Goal: Task Accomplishment & Management: Complete application form

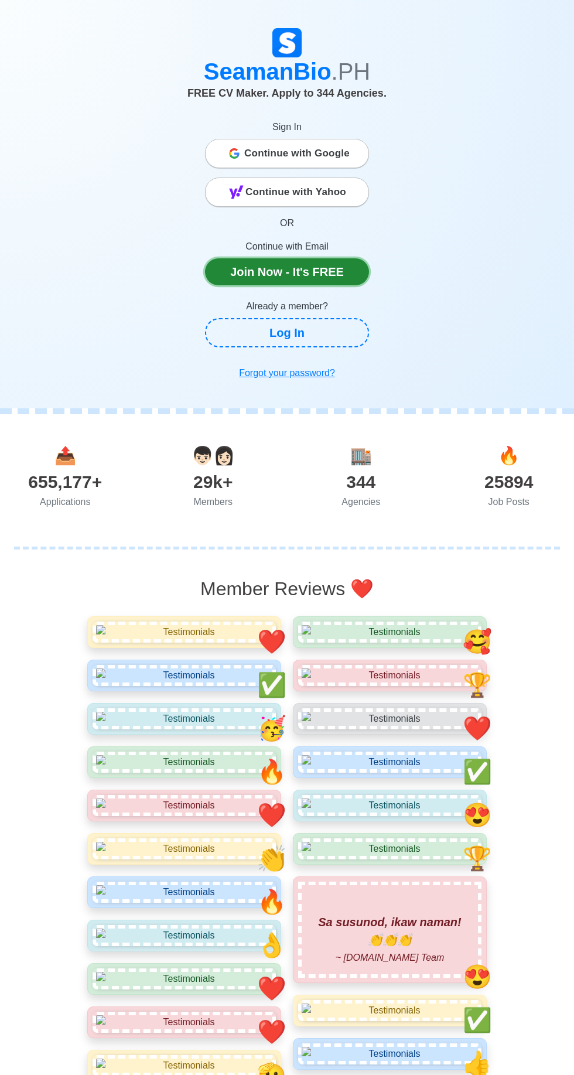
click at [242, 274] on link "Join Now - It's FREE" at bounding box center [287, 271] width 164 height 27
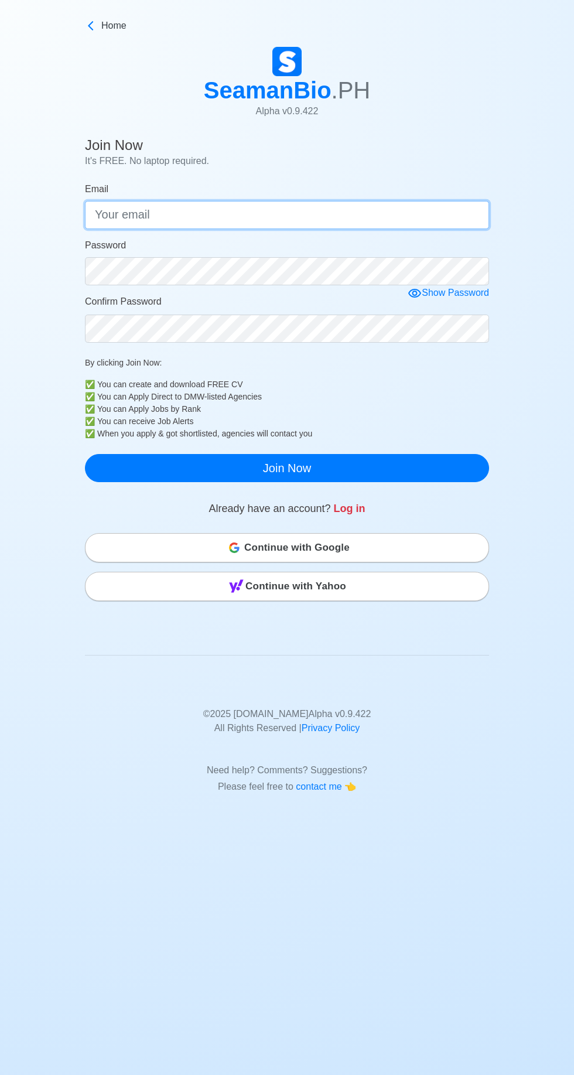
click at [123, 213] on input "Email" at bounding box center [287, 215] width 404 height 28
type input "[EMAIL_ADDRESS][DOMAIN_NAME]"
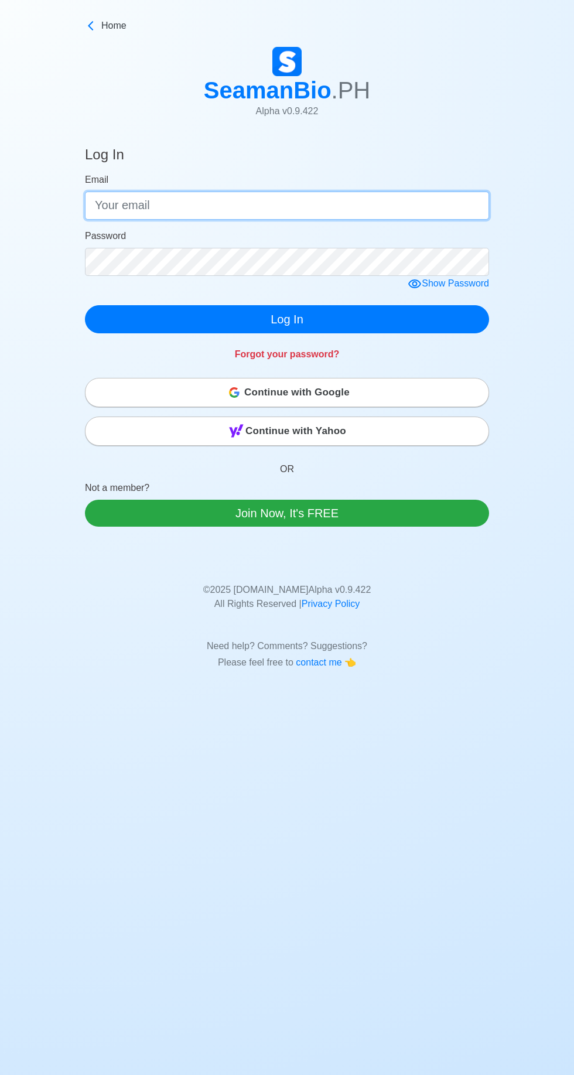
click at [129, 200] on input "Email" at bounding box center [287, 206] width 404 height 28
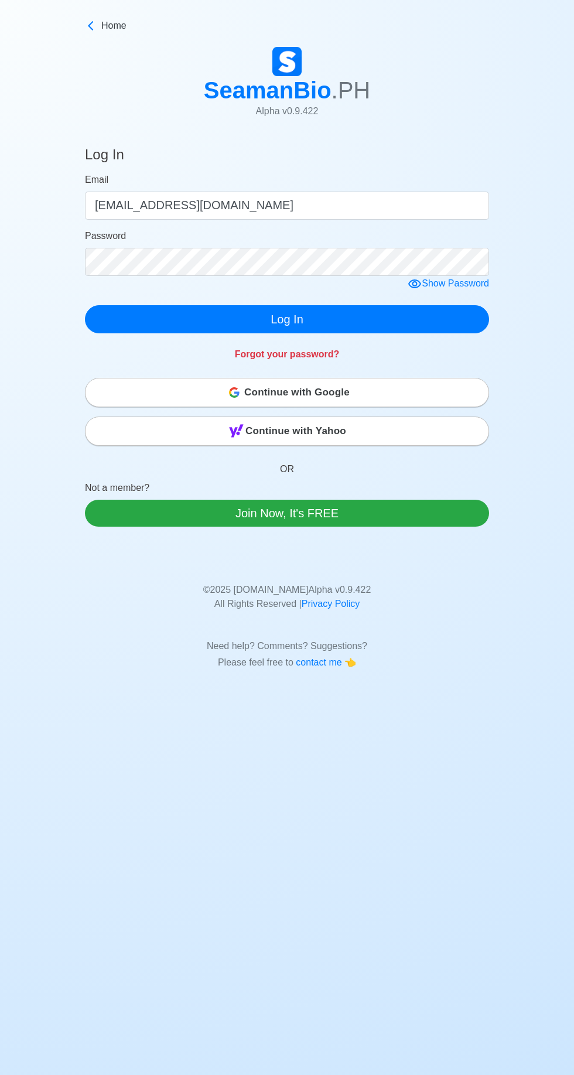
click at [431, 279] on div "Show Password" at bounding box center [448, 284] width 81 height 15
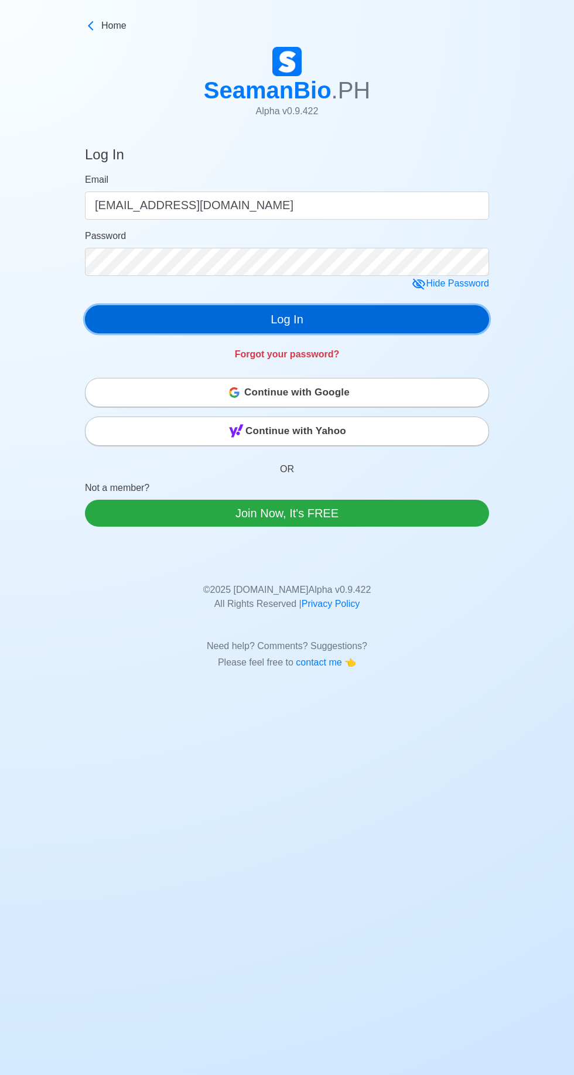
click at [188, 309] on button "Log In" at bounding box center [287, 319] width 404 height 28
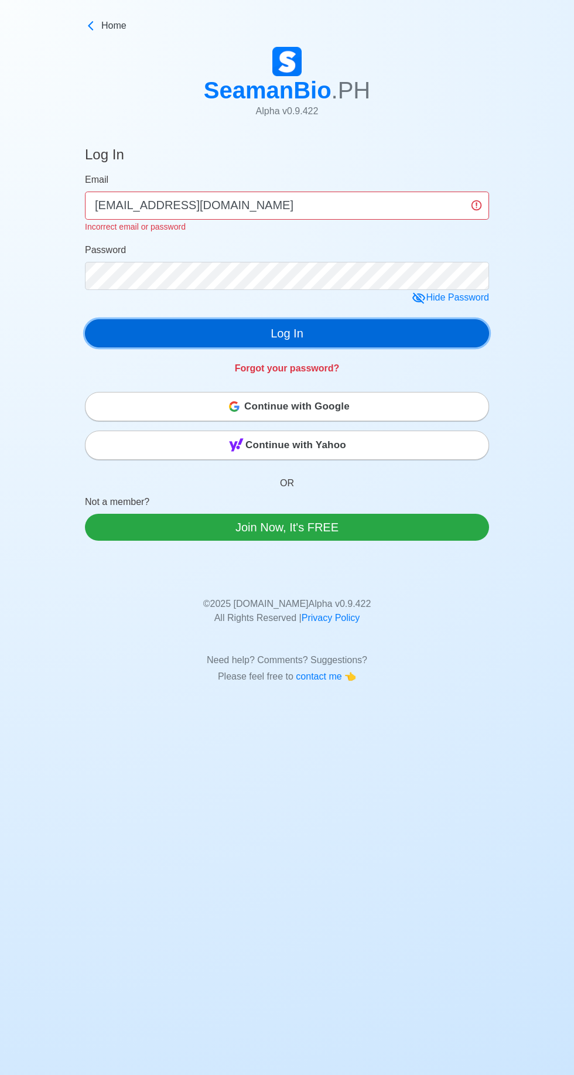
click at [240, 330] on button "Log In" at bounding box center [287, 333] width 404 height 28
click at [288, 326] on button "Log In" at bounding box center [287, 333] width 404 height 28
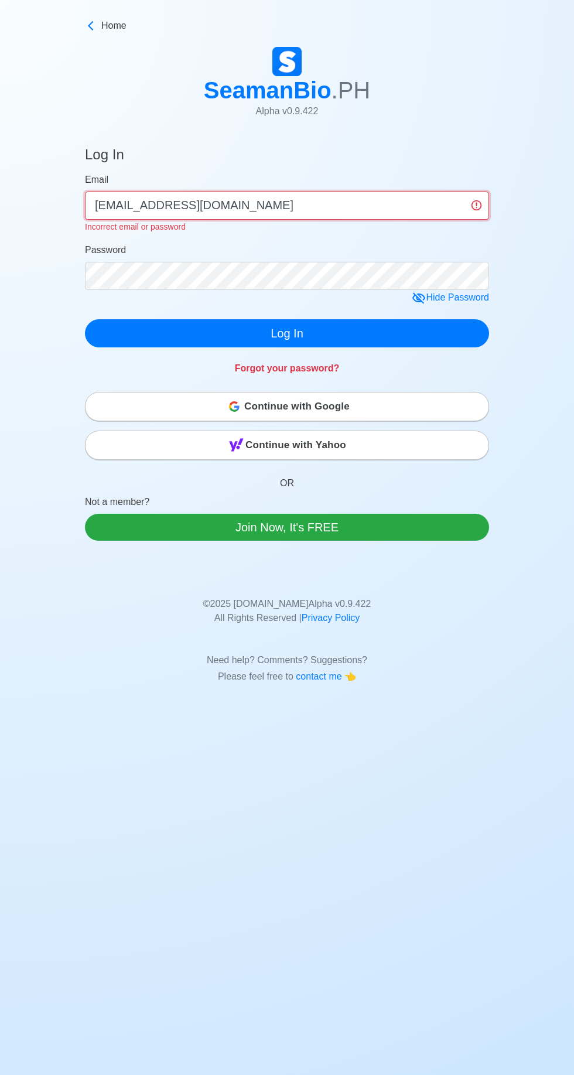
click at [305, 204] on input "[EMAIL_ADDRESS][DOMAIN_NAME]" at bounding box center [287, 206] width 404 height 28
type input "sullanoj.balasik.smfi@gmail com"
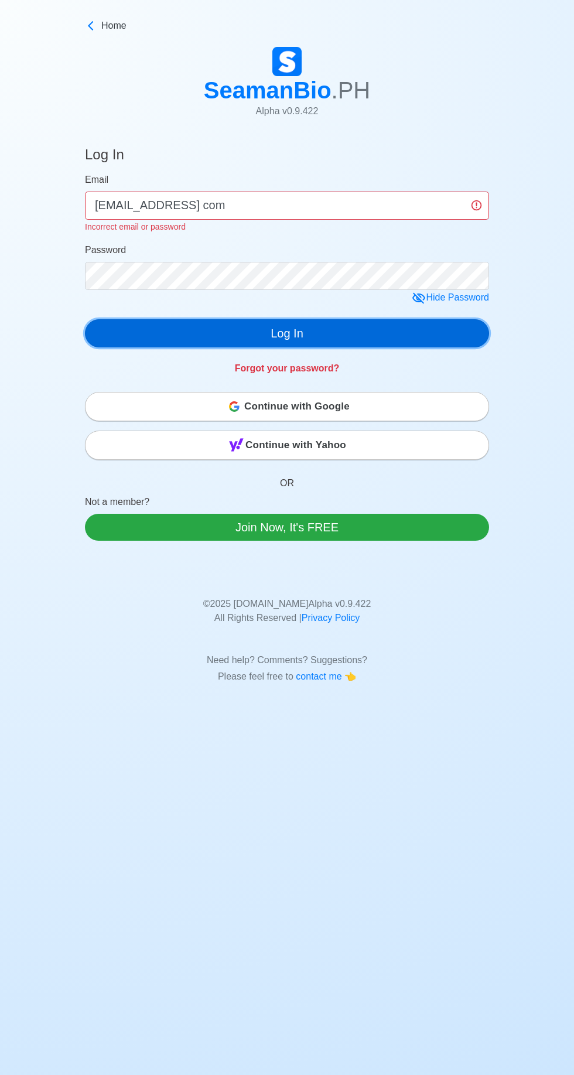
click at [206, 322] on button "Log In" at bounding box center [287, 333] width 404 height 28
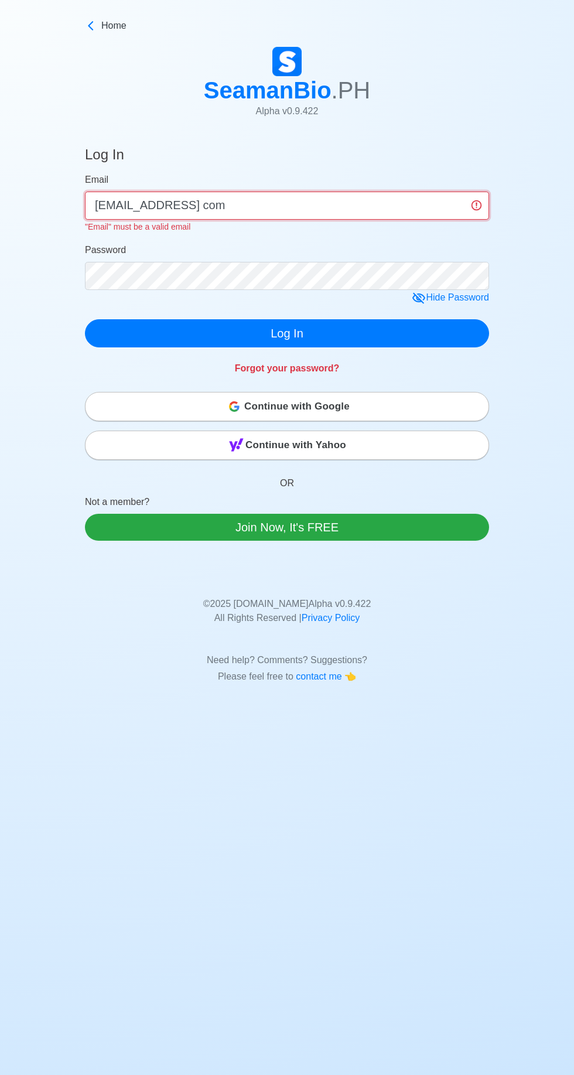
click at [455, 204] on input "sullanoj.balasik.smfi@gmail com" at bounding box center [287, 206] width 404 height 28
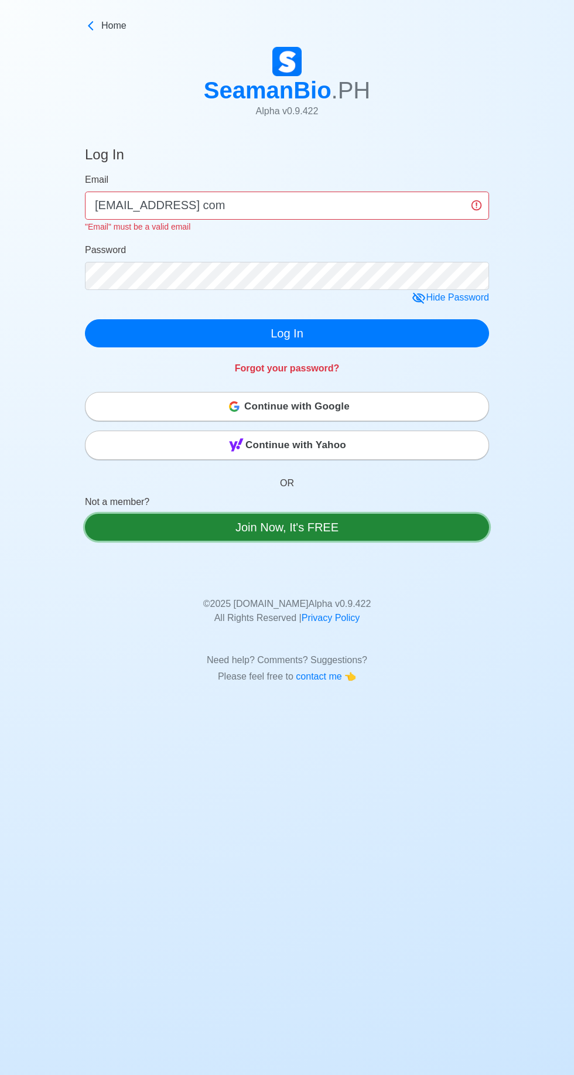
click at [165, 531] on link "Join Now, It's FREE" at bounding box center [287, 527] width 404 height 27
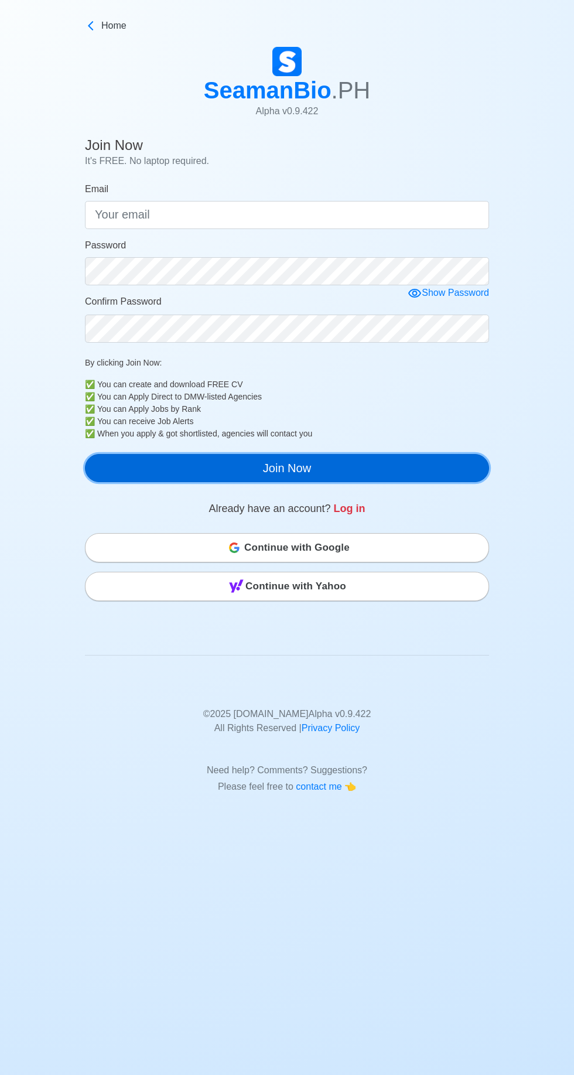
click at [198, 468] on button "Join Now" at bounding box center [287, 468] width 404 height 28
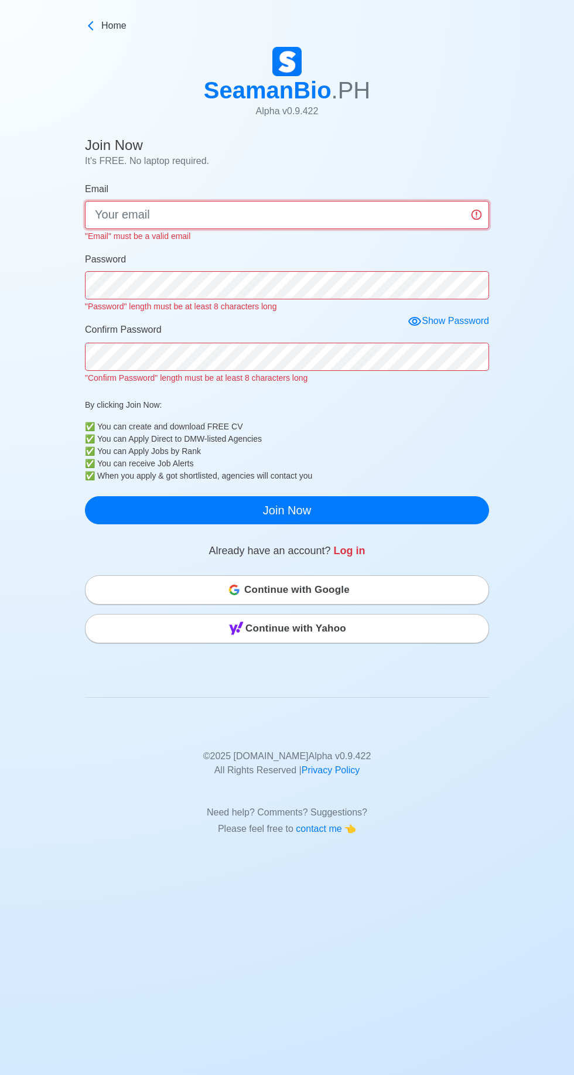
click at [121, 216] on input "Email" at bounding box center [287, 215] width 404 height 28
type input "[EMAIL_ADDRESS][DOMAIN_NAME]"
click at [114, 286] on div "Password "Password" length must be at least 8 characters long" at bounding box center [287, 283] width 404 height 61
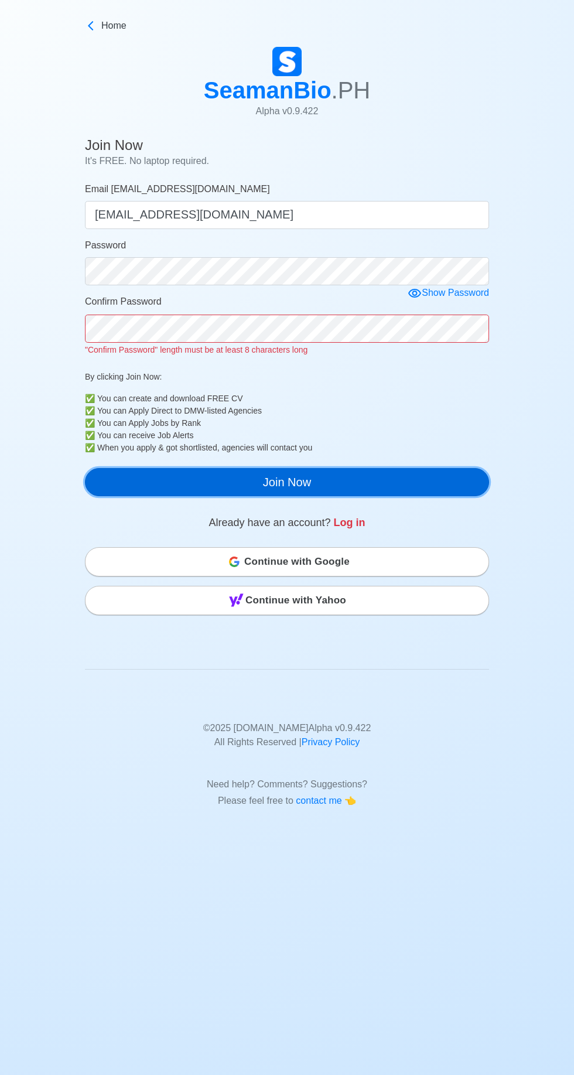
click at [221, 478] on button "Join Now" at bounding box center [287, 482] width 404 height 28
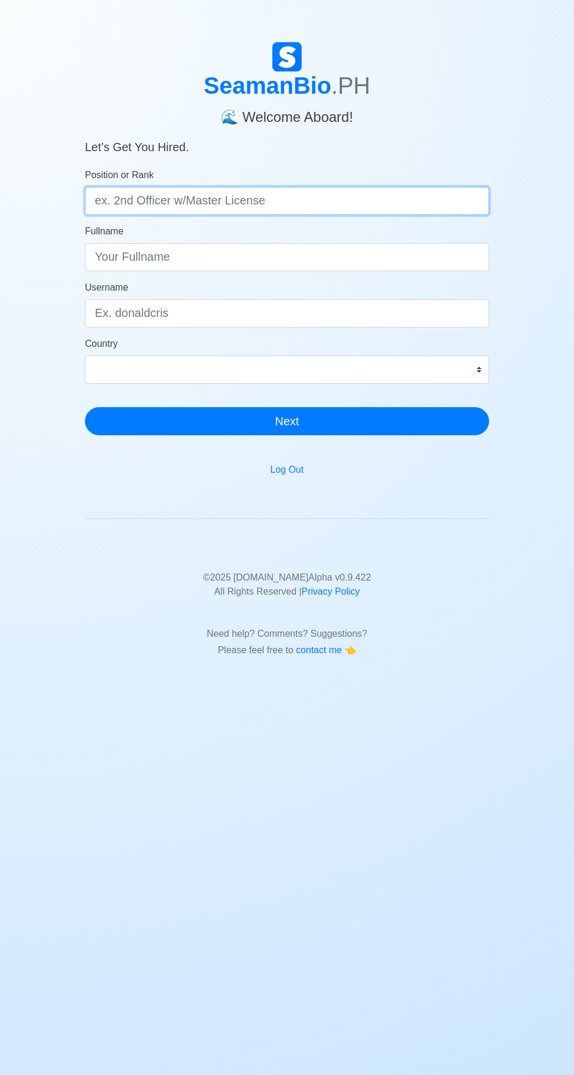
click at [152, 199] on input "Position or Rank" at bounding box center [287, 201] width 404 height 28
click at [123, 199] on input "Position or Rank" at bounding box center [287, 201] width 404 height 28
type input "4th Engineer"
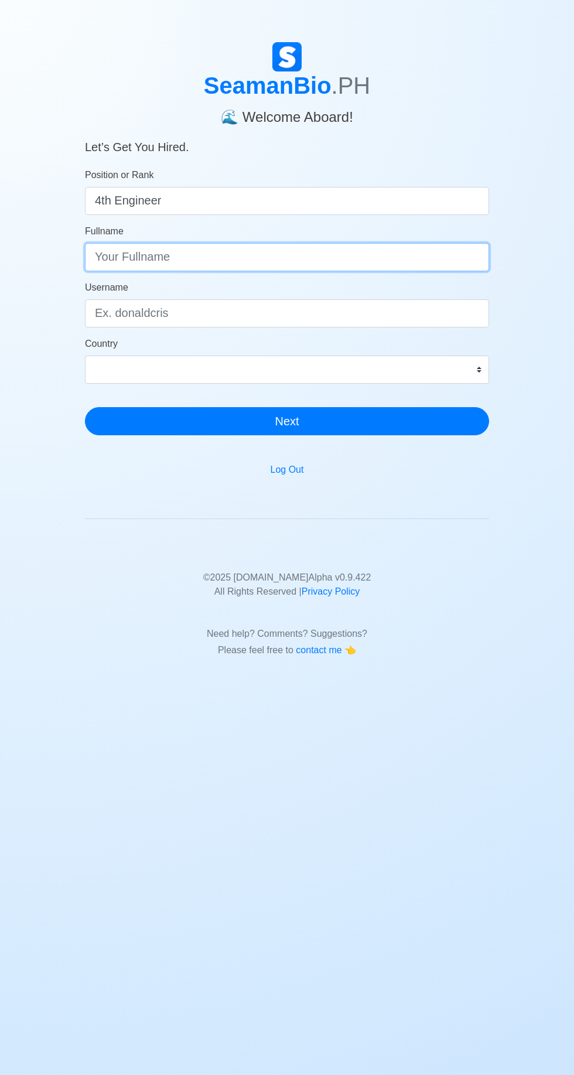
click at [114, 260] on input "Fullname" at bounding box center [287, 257] width 404 height 28
type input "[PERSON_NAME] [PERSON_NAME]"
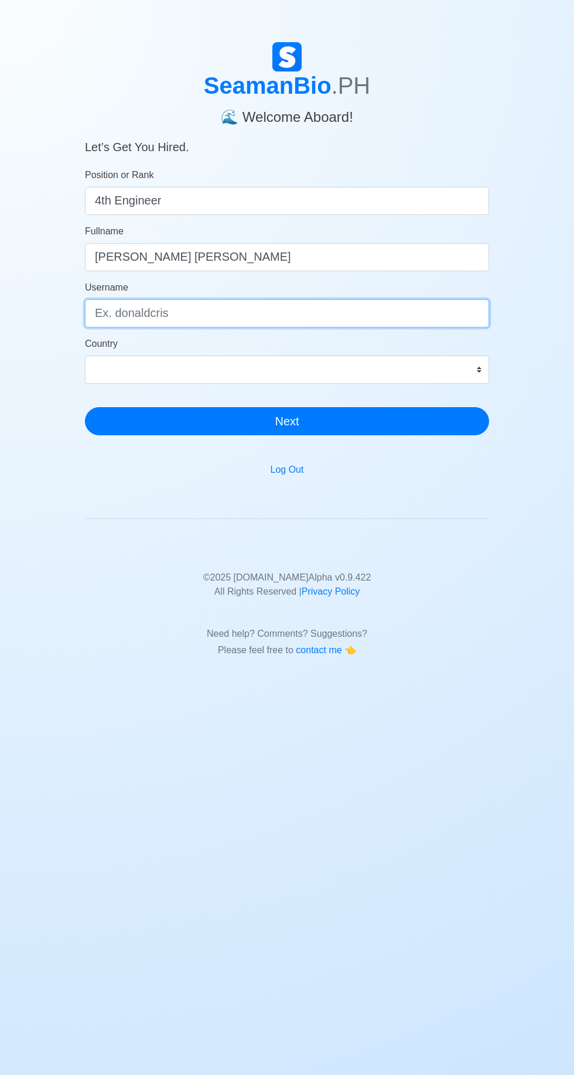
click at [126, 313] on input "Username" at bounding box center [287, 313] width 404 height 28
type input "J"
type input "S"
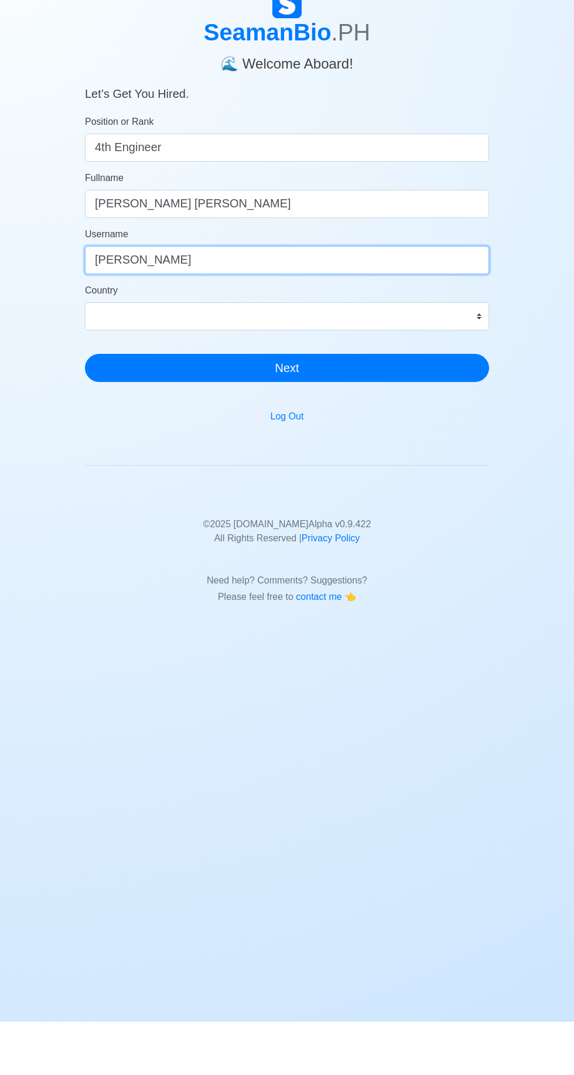
type input "[PERSON_NAME]"
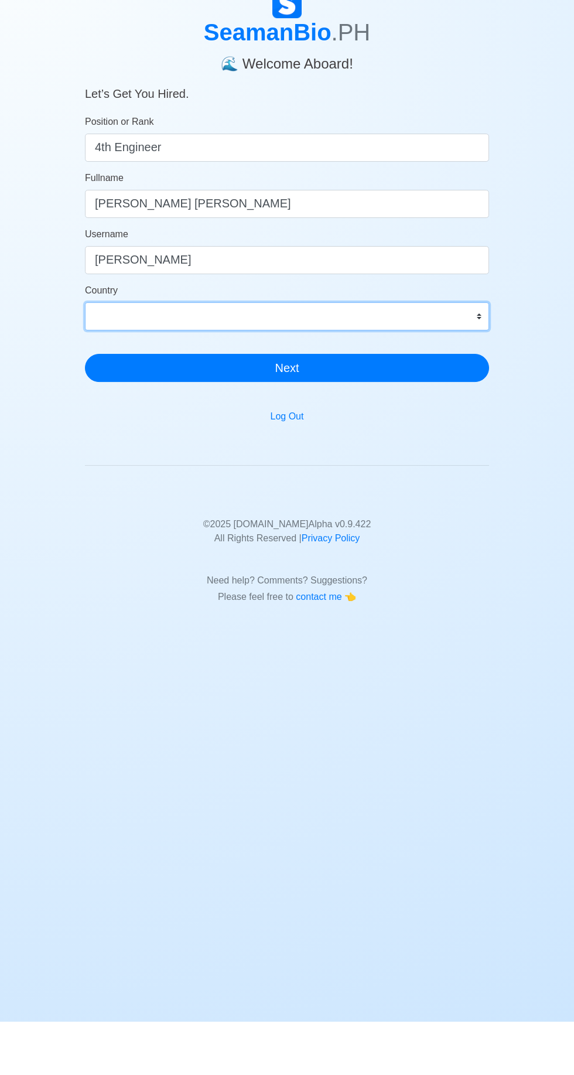
click at [450, 367] on select "[GEOGRAPHIC_DATA] [GEOGRAPHIC_DATA] [GEOGRAPHIC_DATA] [GEOGRAPHIC_DATA] [US_STA…" at bounding box center [287, 370] width 404 height 28
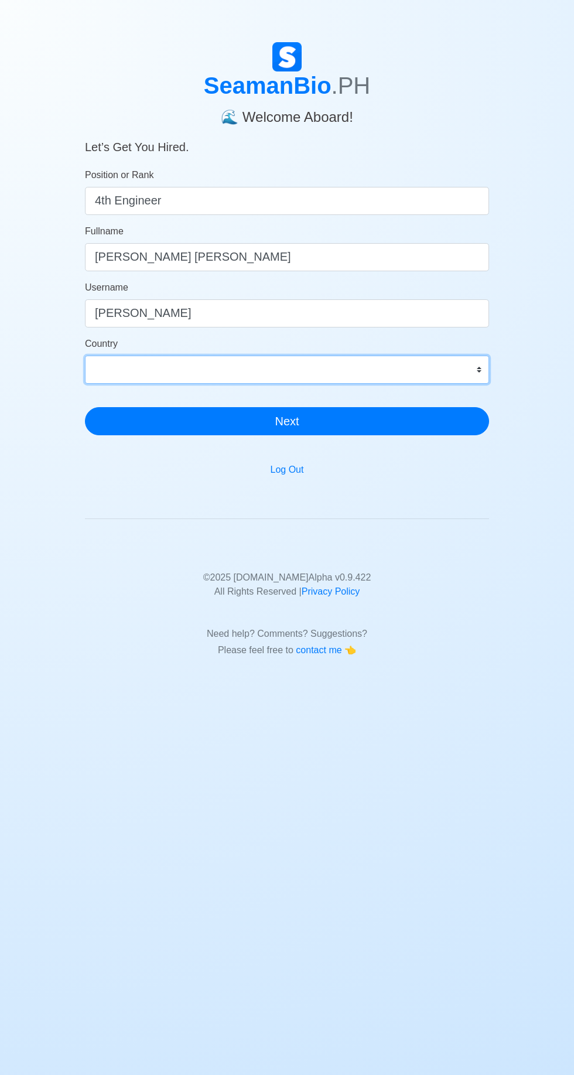
select select "PH"
click at [85, 356] on select "[GEOGRAPHIC_DATA] [GEOGRAPHIC_DATA] [GEOGRAPHIC_DATA] [GEOGRAPHIC_DATA] [US_STA…" at bounding box center [287, 370] width 404 height 28
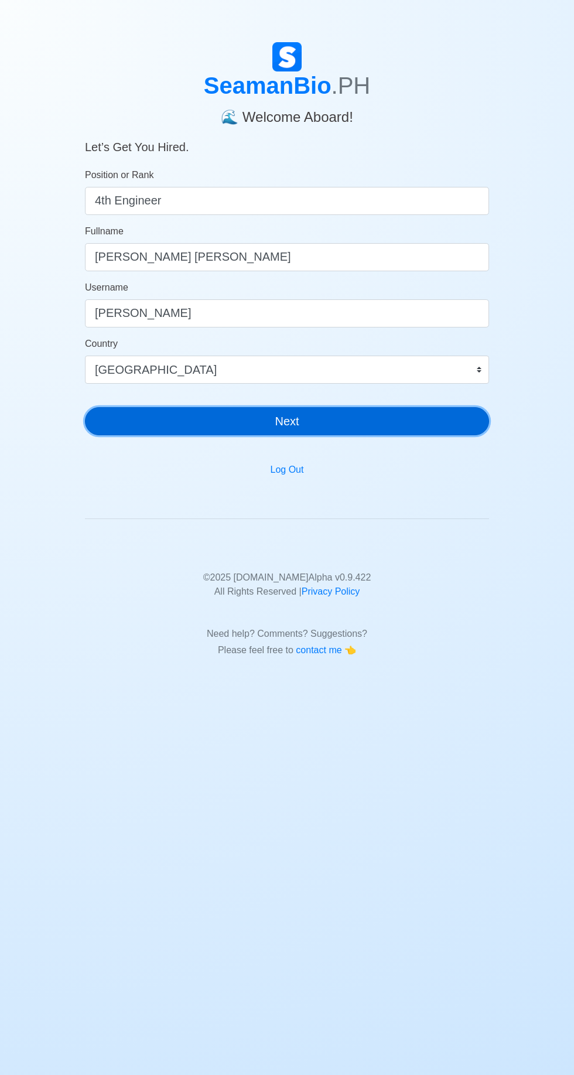
click at [266, 427] on button "Next" at bounding box center [287, 421] width 404 height 28
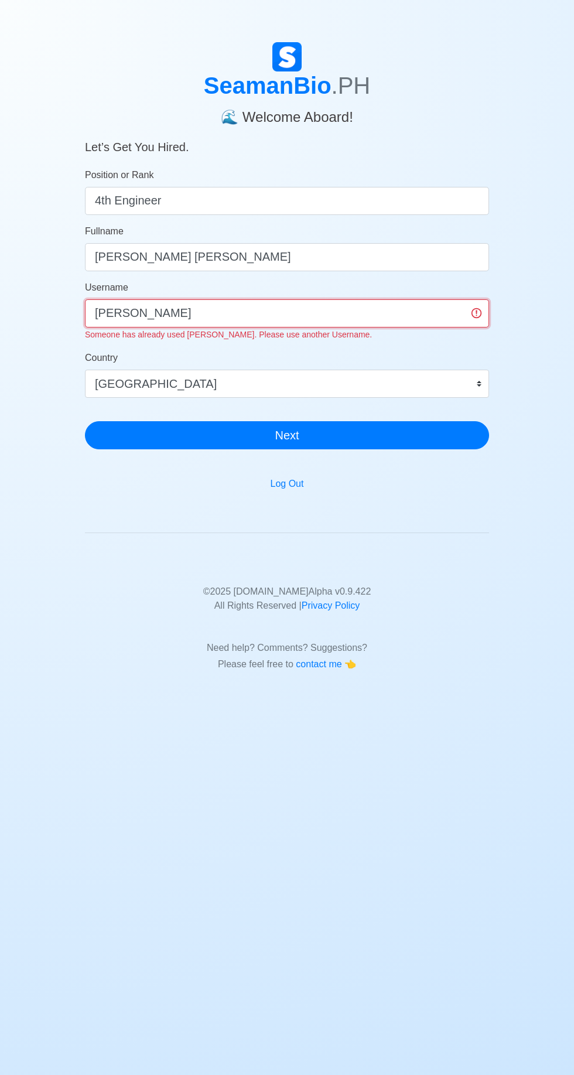
click at [163, 312] on input "[PERSON_NAME]" at bounding box center [287, 313] width 404 height 28
type input "J"
type input "SULLANO"
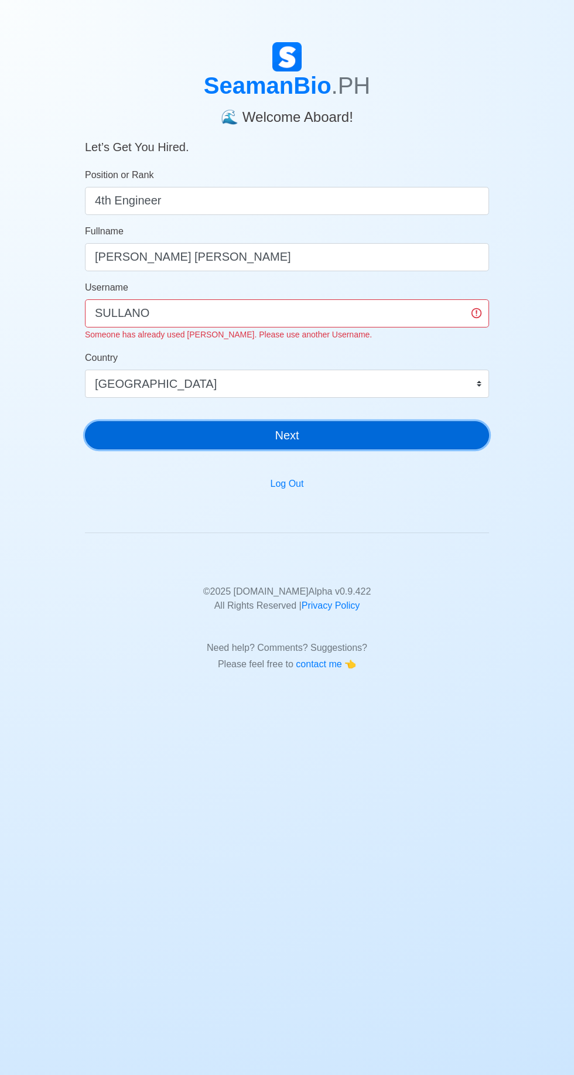
click at [226, 431] on button "Next" at bounding box center [287, 435] width 404 height 28
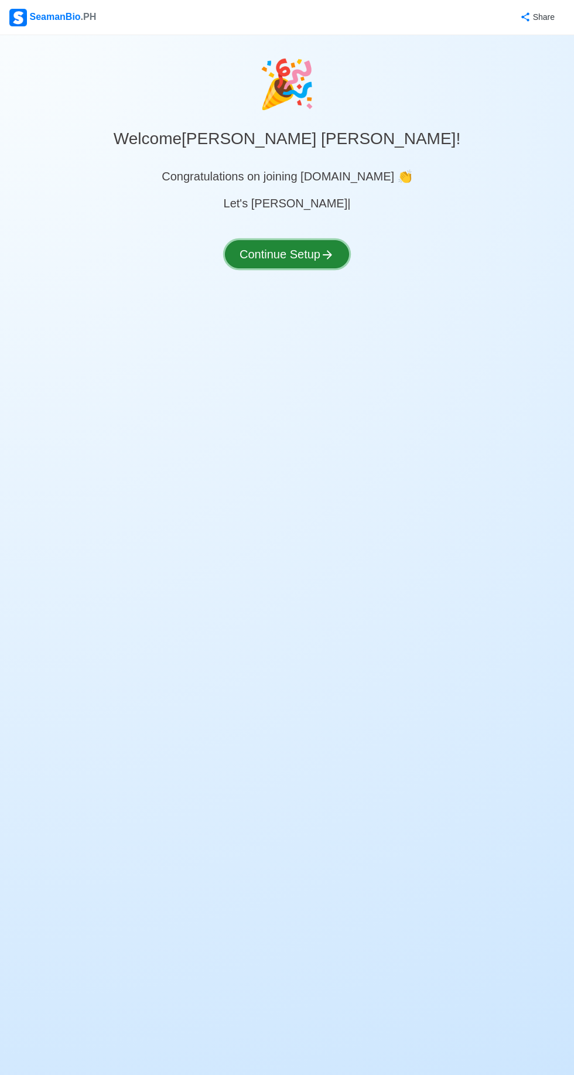
click at [316, 251] on button "Continue Setup" at bounding box center [287, 254] width 124 height 28
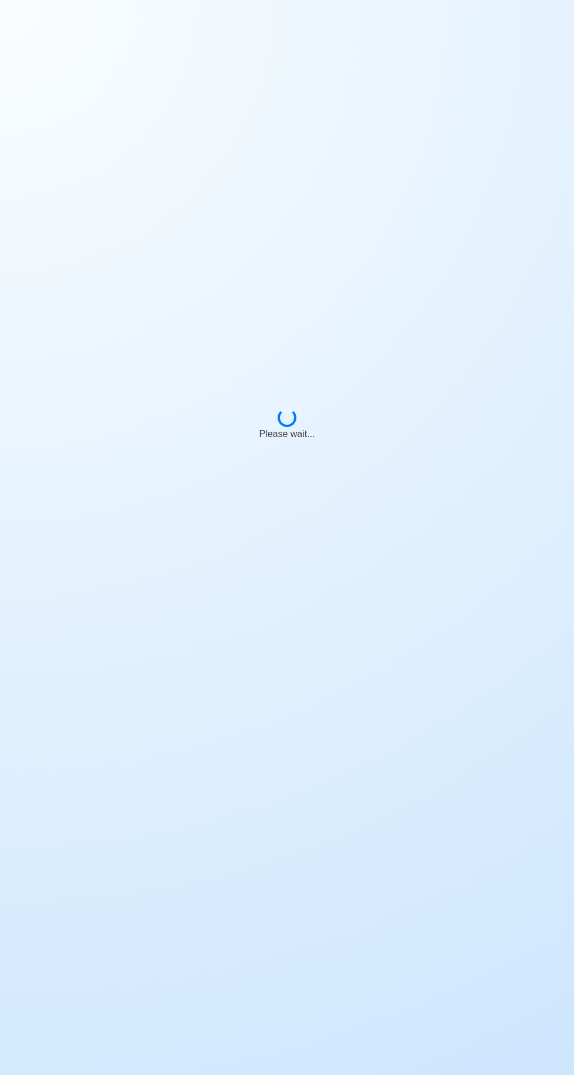
select select "Visible for Hiring"
select select "PH"
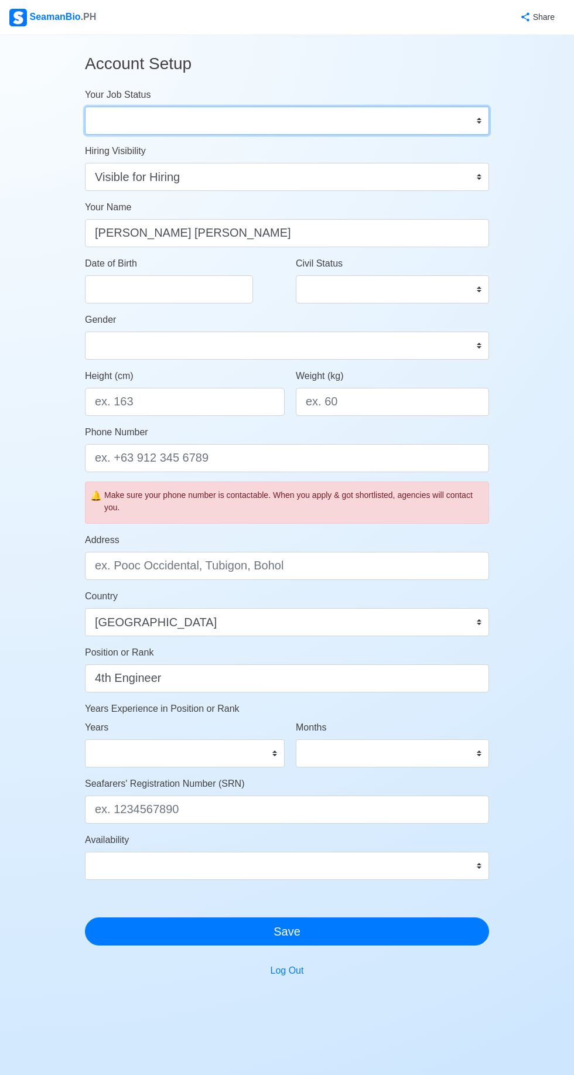
click at [102, 123] on select "Onboard Actively Looking for Job Not Looking for Job" at bounding box center [287, 121] width 404 height 28
select select "Actively Looking for Job"
click at [85, 107] on select "Onboard Actively Looking for Job Not Looking for Job" at bounding box center [287, 121] width 404 height 28
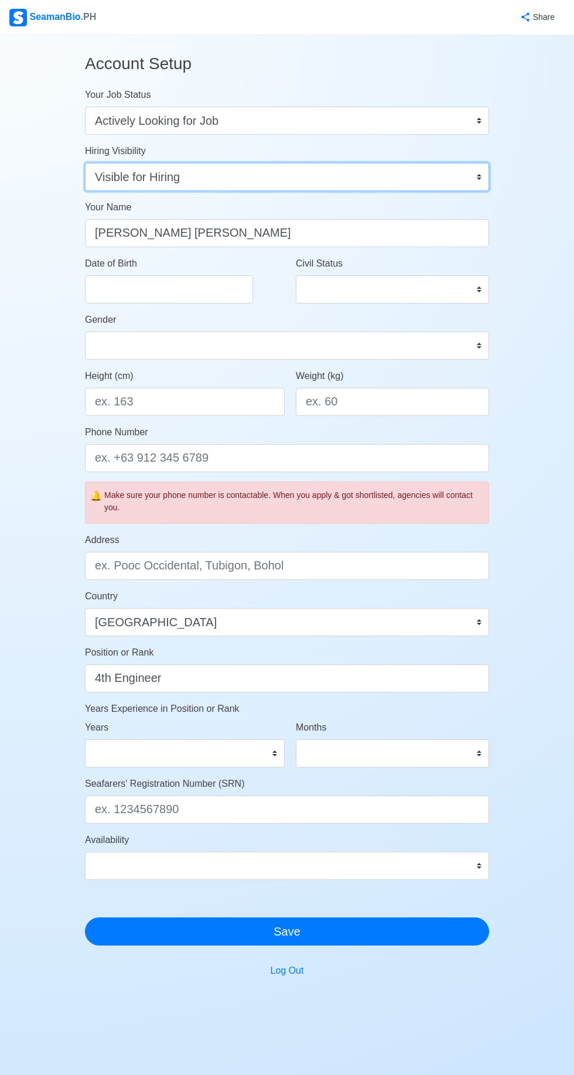
click at [477, 184] on select "Visible for Hiring Not Visible for Hiring" at bounding box center [287, 177] width 404 height 28
click at [85, 163] on select "Visible for Hiring Not Visible for Hiring" at bounding box center [287, 177] width 404 height 28
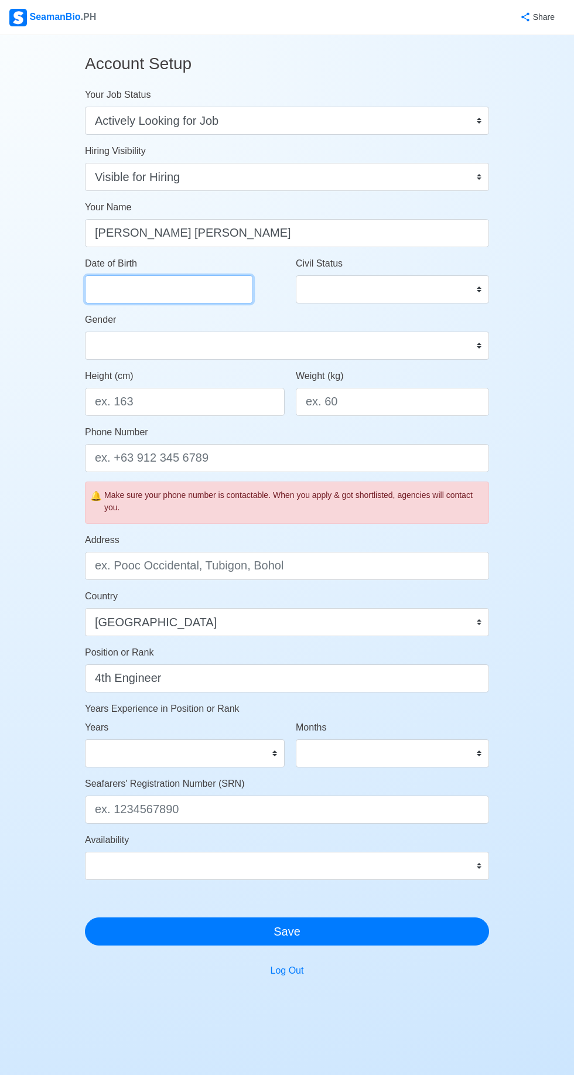
click at [219, 289] on input "Date of Birth" at bounding box center [169, 289] width 168 height 28
select select "****"
select select "******"
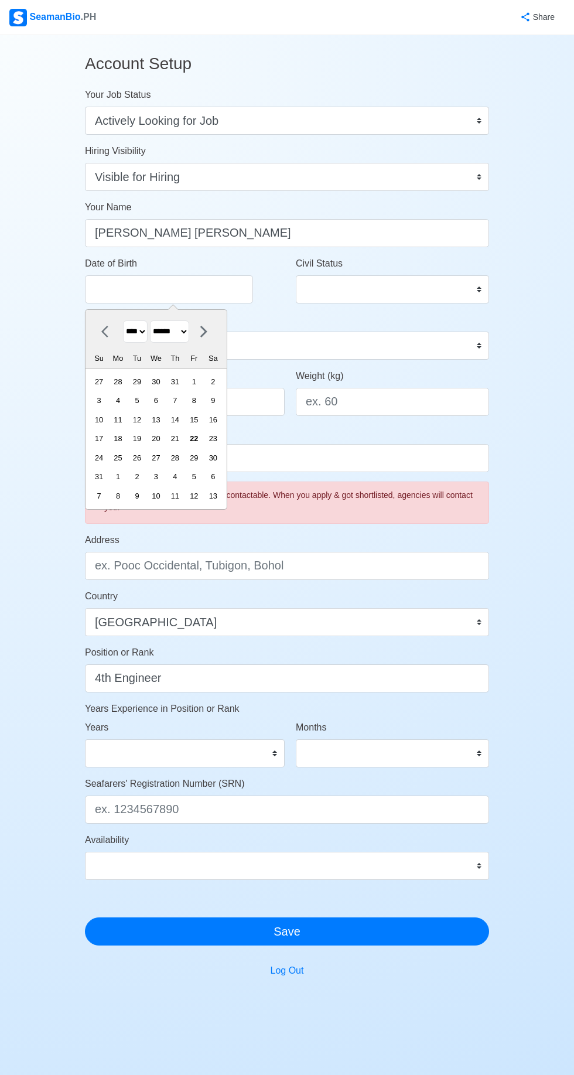
click at [134, 330] on select "**** **** **** **** **** **** **** **** **** **** **** **** **** **** **** ****…" at bounding box center [135, 331] width 25 height 23
select select "****"
click at [123, 320] on select "**** **** **** **** **** **** **** **** **** **** **** **** **** **** **** ****…" at bounding box center [135, 331] width 25 height 23
click at [162, 457] on div "27" at bounding box center [156, 458] width 16 height 16
type input "[DATE]"
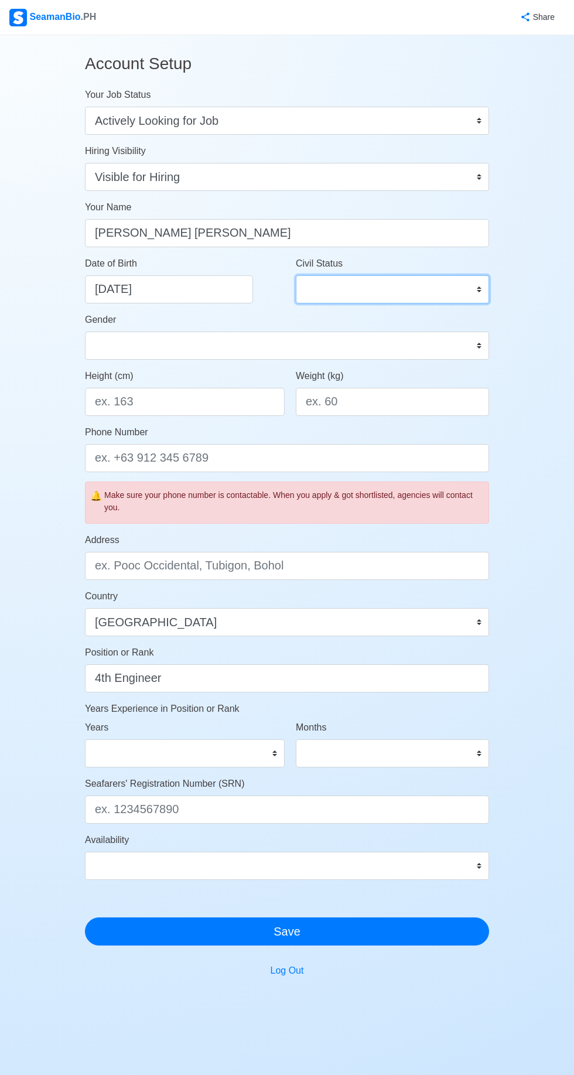
click at [482, 294] on select "Single Married Widowed Separated" at bounding box center [392, 289] width 193 height 28
select select "Single"
click at [296, 275] on select "Single Married Widowed Separated" at bounding box center [392, 289] width 193 height 28
click at [210, 407] on input "Height (cm)" at bounding box center [185, 402] width 200 height 28
type input "154.94"
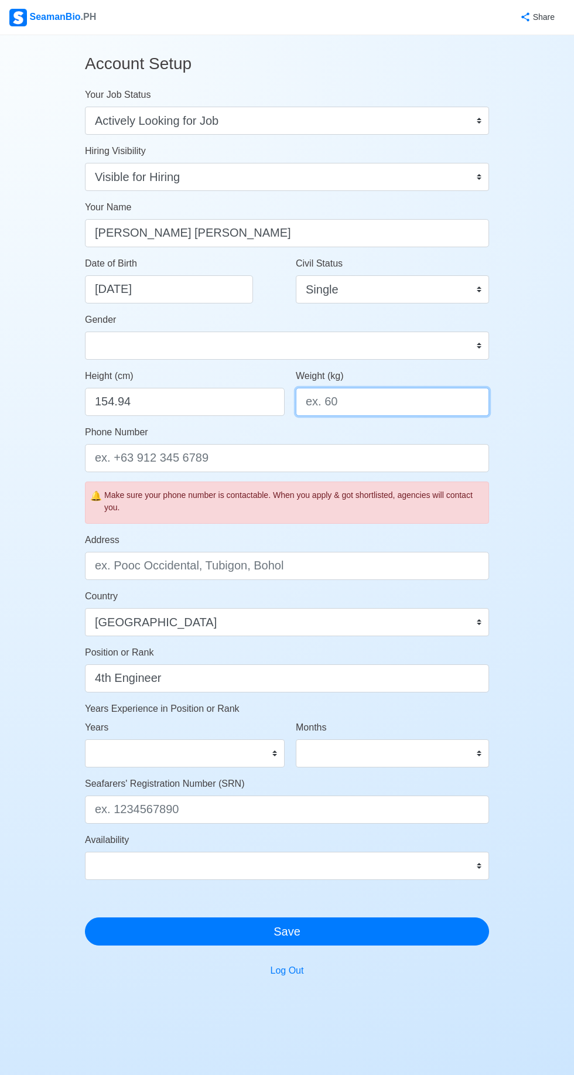
click at [421, 404] on input "Weight (kg)" at bounding box center [392, 402] width 193 height 28
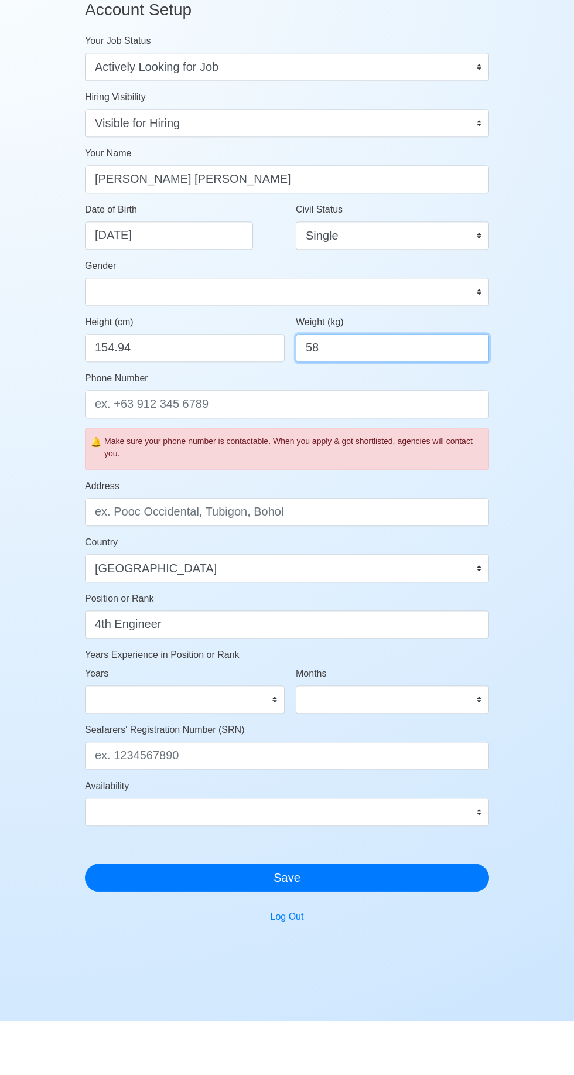
type input "58"
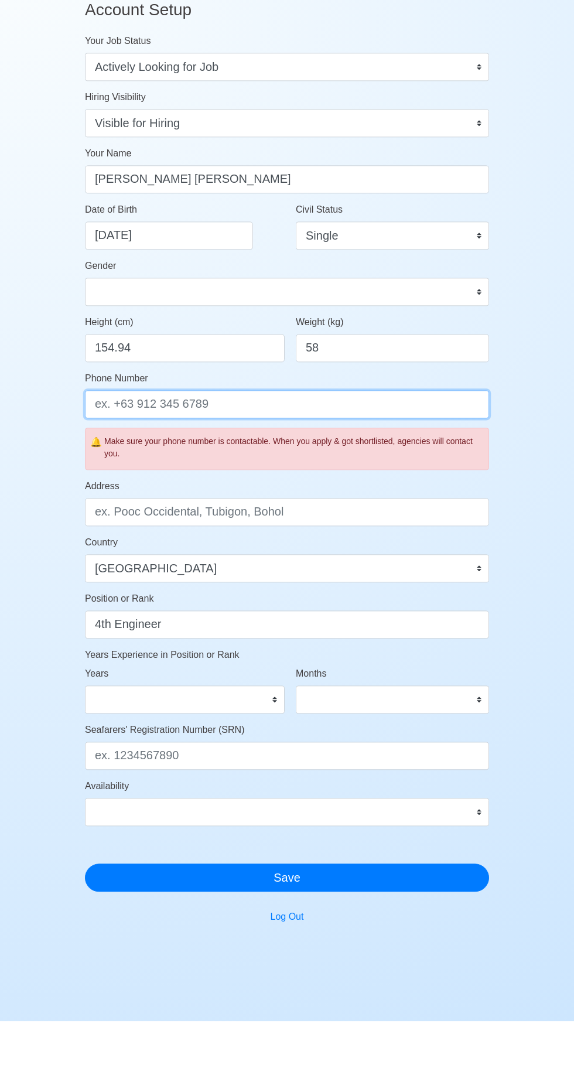
click at [391, 460] on input "Phone Number" at bounding box center [287, 458] width 404 height 28
click at [114, 456] on input "09693945036" at bounding box center [287, 458] width 404 height 28
click at [348, 463] on input "096093945036" at bounding box center [287, 458] width 404 height 28
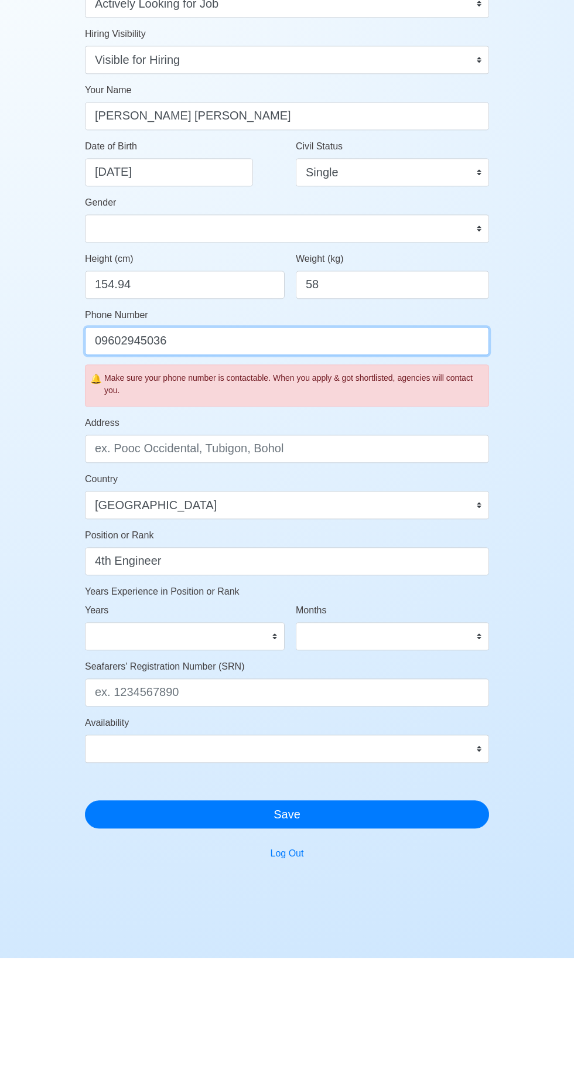
type input "09602945036"
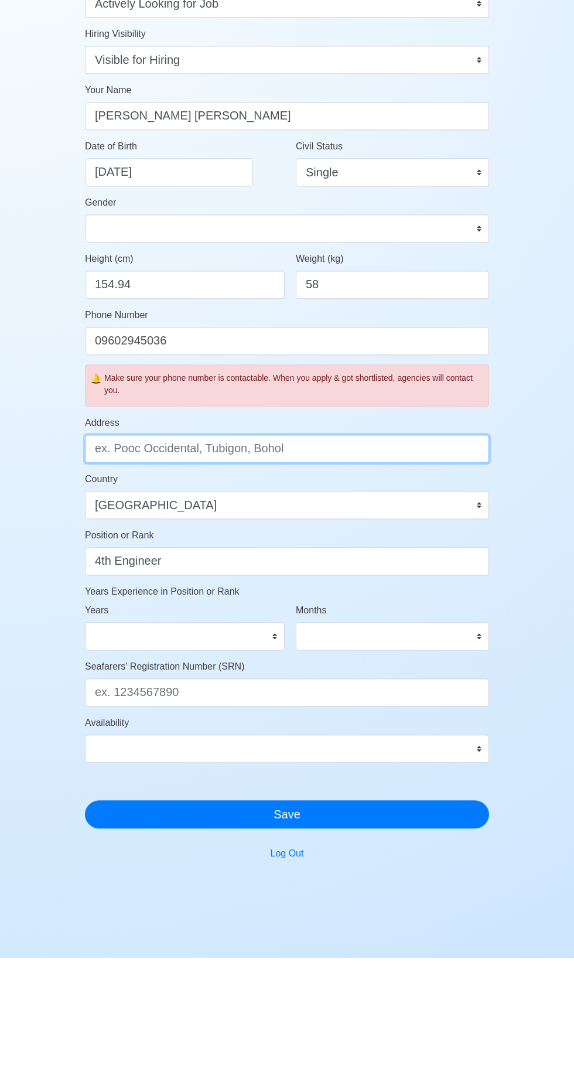
click at [427, 569] on input "Address" at bounding box center [287, 566] width 404 height 28
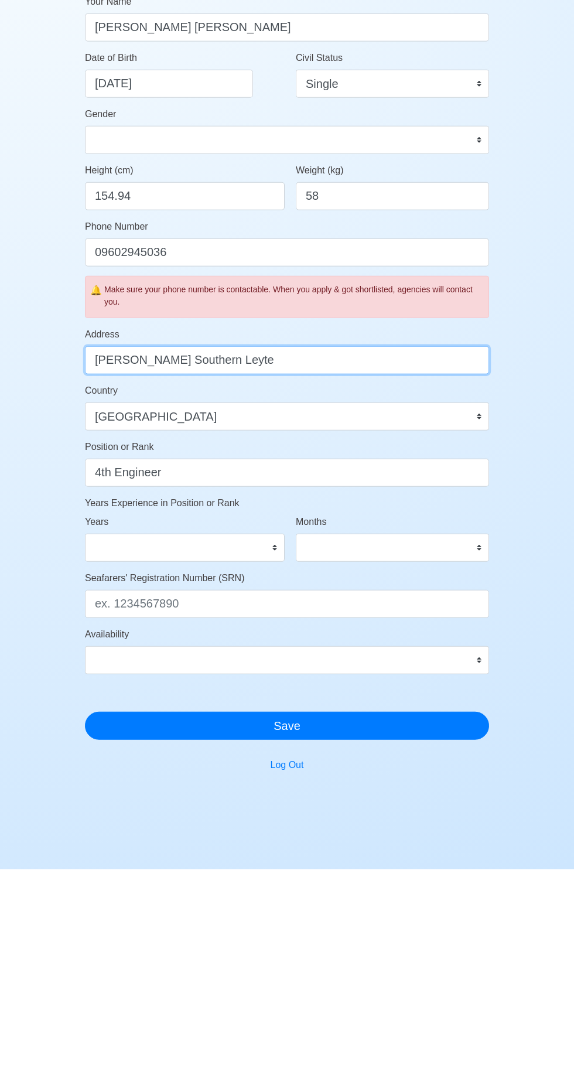
type input "[PERSON_NAME] Southern Leyte"
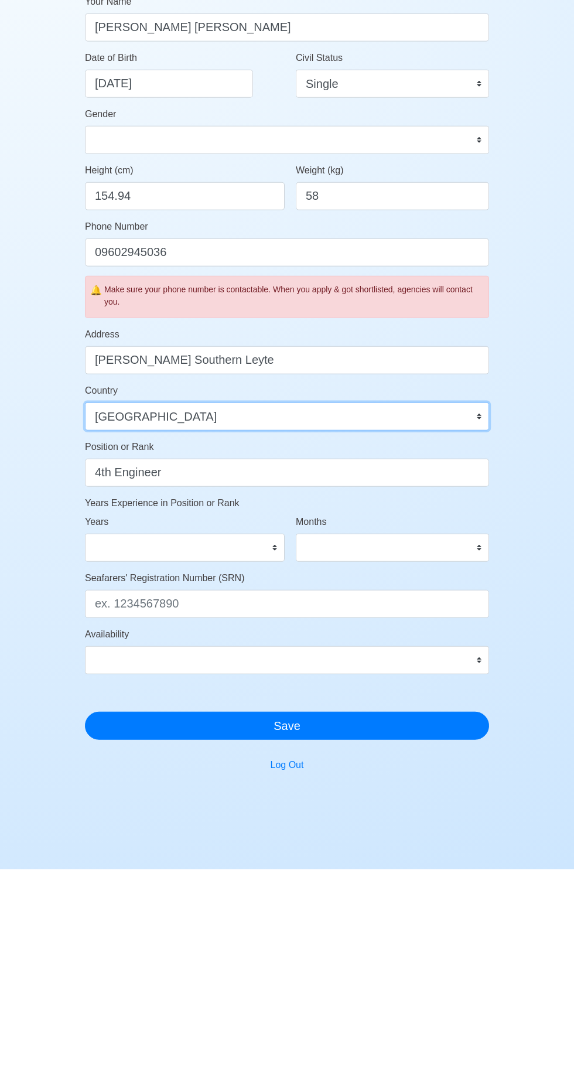
click at [105, 622] on select "[GEOGRAPHIC_DATA] [GEOGRAPHIC_DATA] [GEOGRAPHIC_DATA] [GEOGRAPHIC_DATA] [US_STA…" at bounding box center [287, 622] width 404 height 28
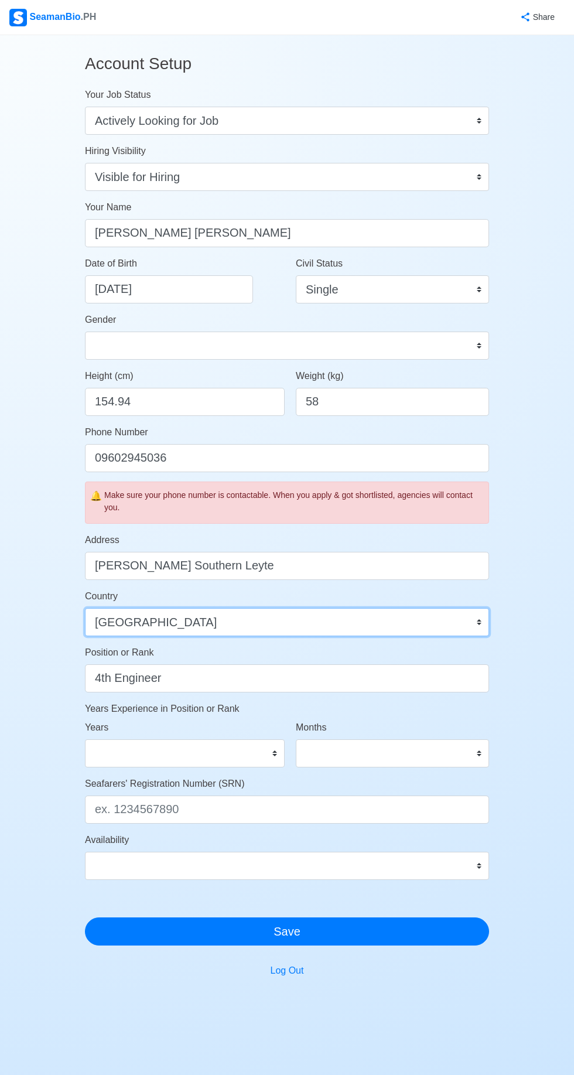
click at [85, 608] on select "[GEOGRAPHIC_DATA] [GEOGRAPHIC_DATA] [GEOGRAPHIC_DATA] [GEOGRAPHIC_DATA] [US_STA…" at bounding box center [287, 622] width 404 height 28
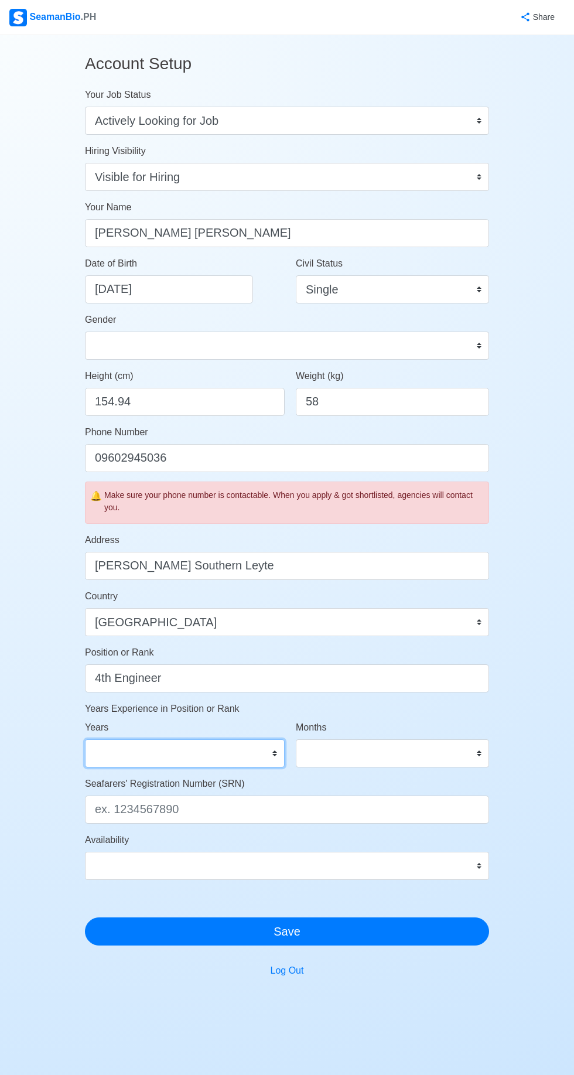
click at [257, 753] on select "0 1 2 3 4 5 6 7 8 9 10 11 12 13 14 15 16 17 18 19 20 21 22 23 24 25 26 27 28 29…" at bounding box center [185, 753] width 200 height 28
click at [85, 739] on select "0 1 2 3 4 5 6 7 8 9 10 11 12 13 14 15 16 17 18 19 20 21 22 23 24 25 26 27 28 29…" at bounding box center [185, 753] width 200 height 28
click at [210, 748] on select "0 1 2 3 4 5 6 7 8 9 10 11 12 13 14 15 16 17 18 19 20 21 22 23 24 25 26 27 28 29…" at bounding box center [185, 753] width 200 height 28
select select "0"
click at [85, 739] on select "0 1 2 3 4 5 6 7 8 9 10 11 12 13 14 15 16 17 18 19 20 21 22 23 24 25 26 27 28 29…" at bounding box center [185, 753] width 200 height 28
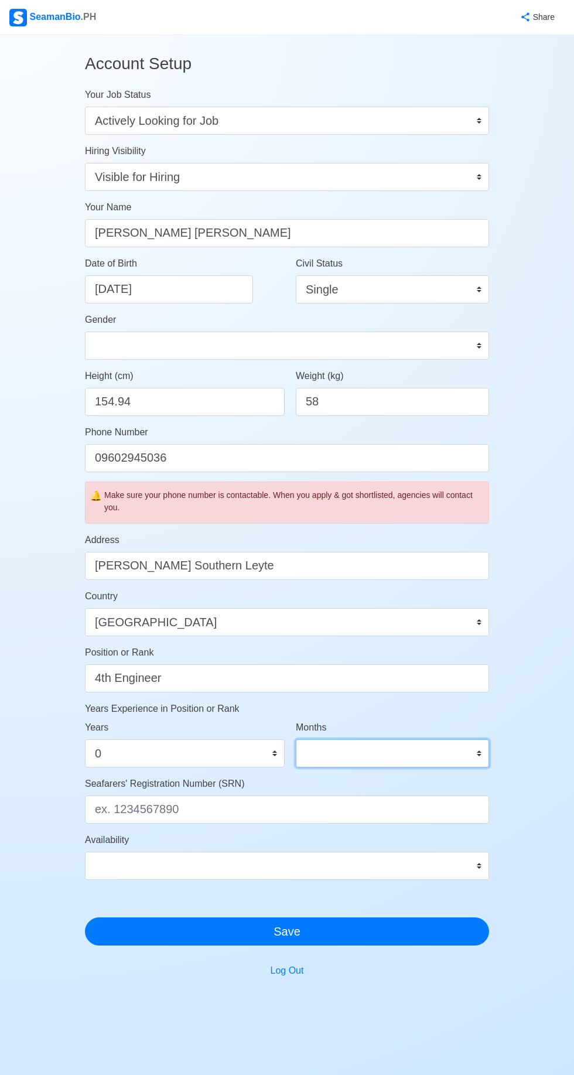
click at [479, 760] on select "0 1 2 3 4 5 6 7 8 9 10 11" at bounding box center [392, 753] width 193 height 28
click at [296, 739] on select "0 1 2 3 4 5 6 7 8 9 10 11" at bounding box center [392, 753] width 193 height 28
click at [483, 748] on select "0 1 2 3 4 5 6 7 8 9 10 11" at bounding box center [392, 753] width 193 height 28
click at [296, 739] on select "0 1 2 3 4 5 6 7 8 9 10 11" at bounding box center [392, 753] width 193 height 28
click at [472, 760] on select "0 1 2 3 4 5 6 7 8 9 10 11" at bounding box center [392, 753] width 193 height 28
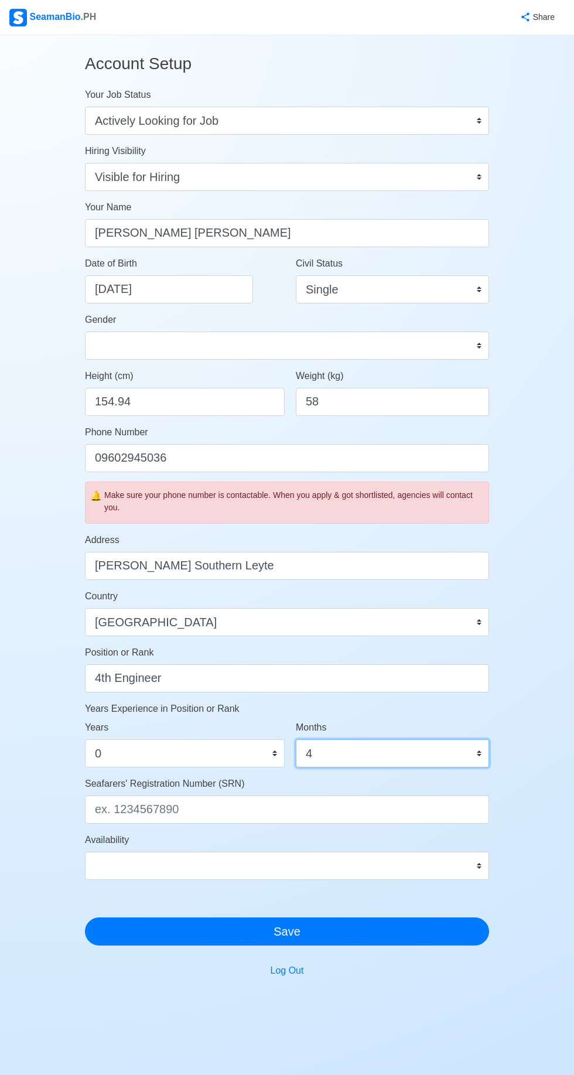
select select "5"
click at [296, 739] on select "0 1 2 3 4 5 6 7 8 9 10 11" at bounding box center [392, 753] width 193 height 28
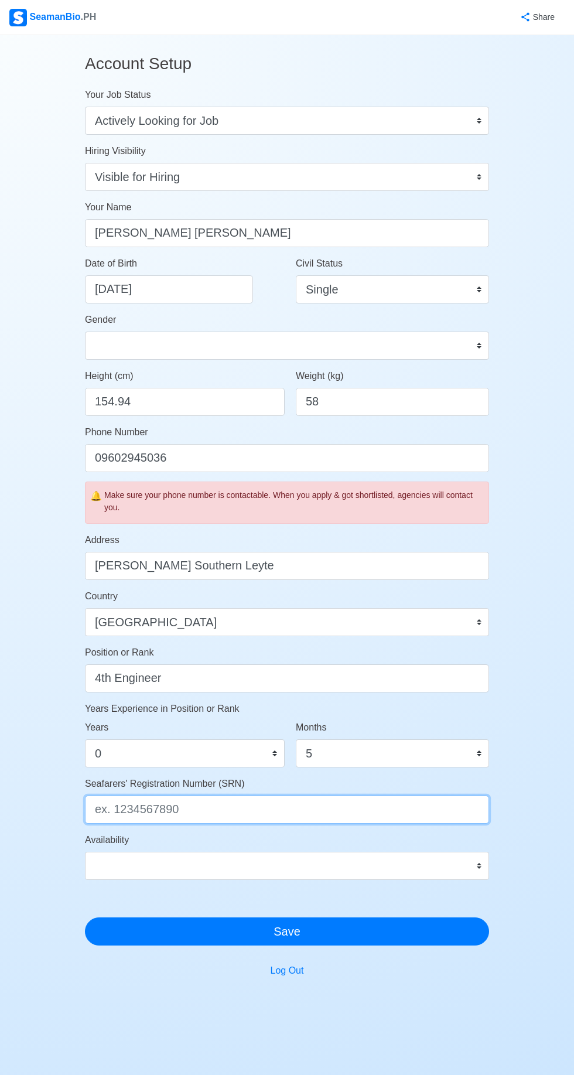
click at [408, 811] on input "Seafarers' Registration Number (SRN)" at bounding box center [287, 810] width 404 height 28
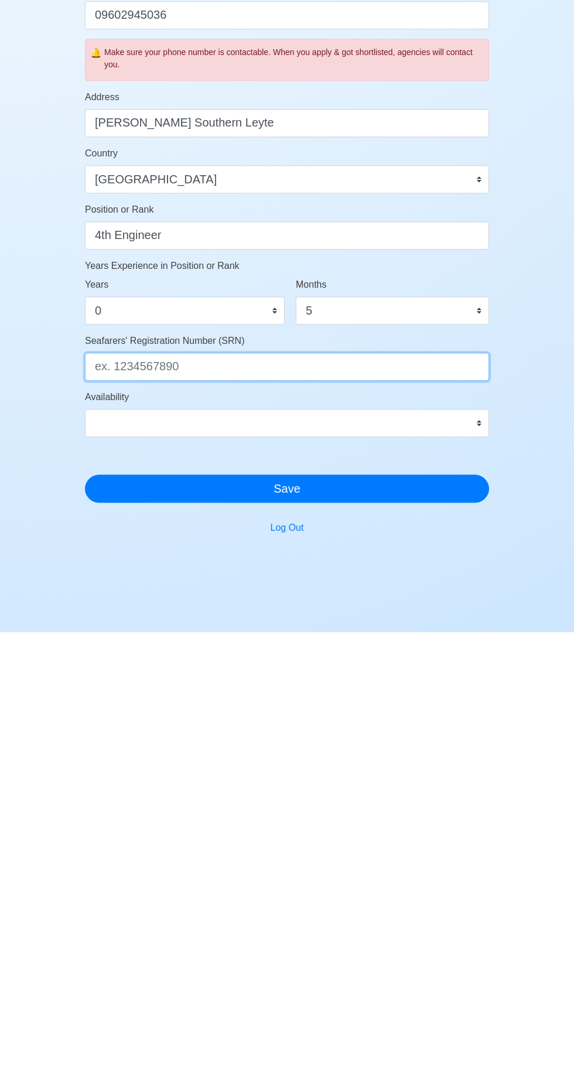
scroll to position [7, 0]
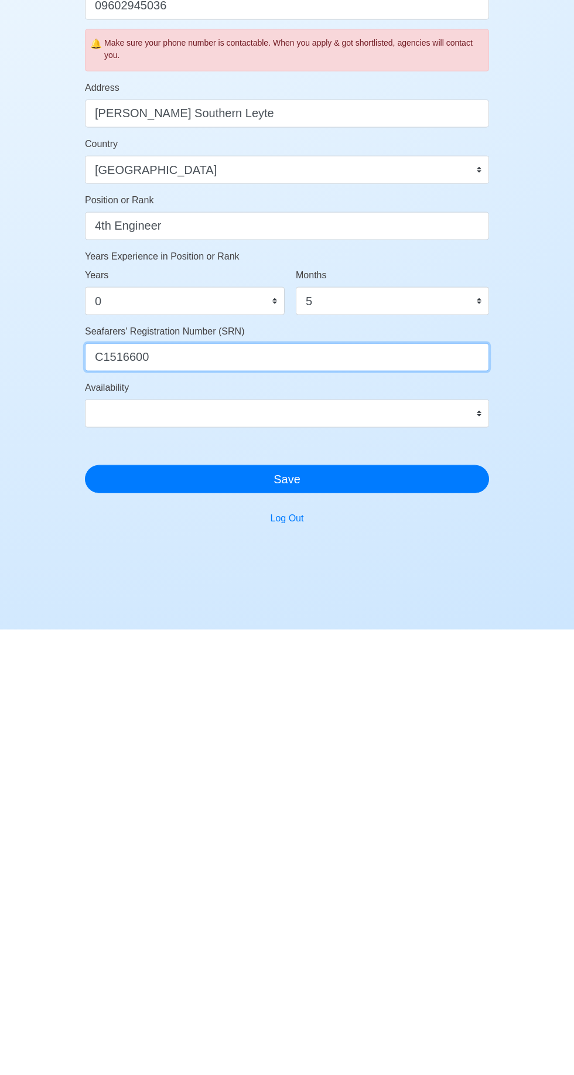
type input "C1516600"
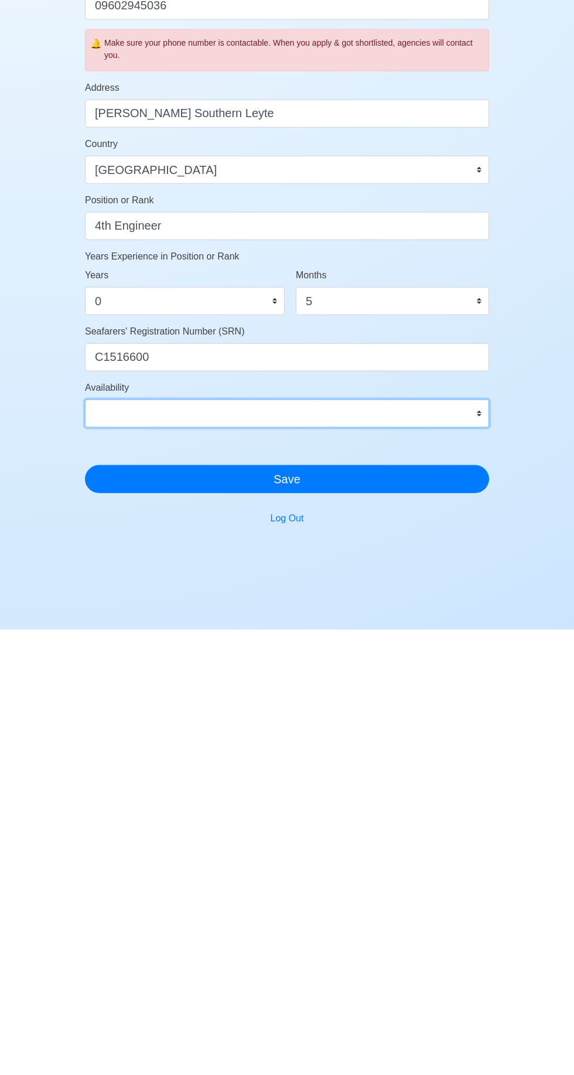
click at [130, 856] on select "Immediate [DATE] [DATE] [DATE] [DATE] [DATE] [DATE] [DATE] [DATE] [DATE]" at bounding box center [287, 859] width 404 height 28
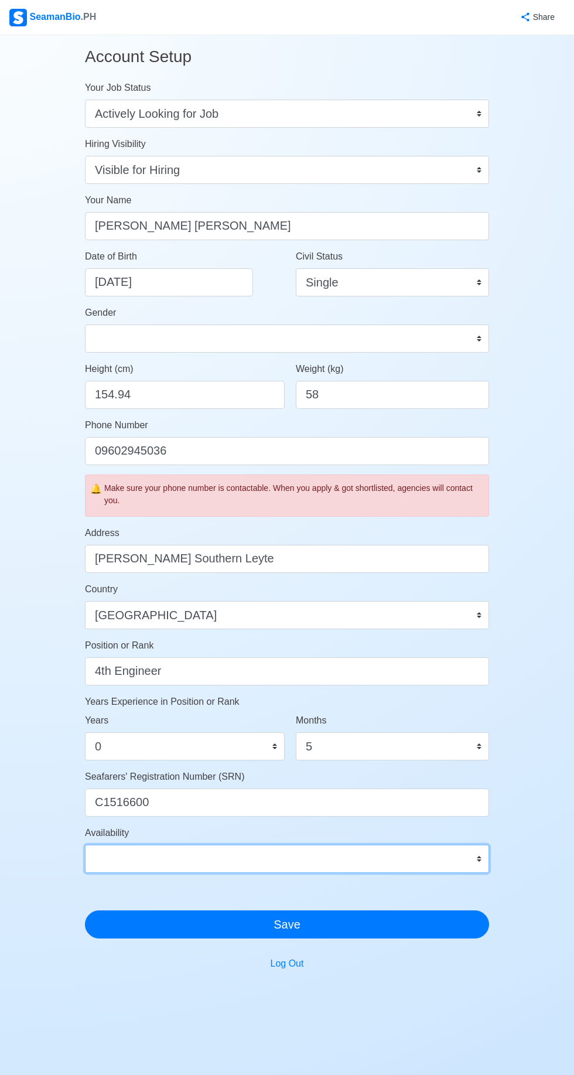
select select "4102416000000"
click at [85, 845] on select "Immediate [DATE] [DATE] [DATE] [DATE] [DATE] [DATE] [DATE] [DATE] [DATE]" at bounding box center [287, 859] width 404 height 28
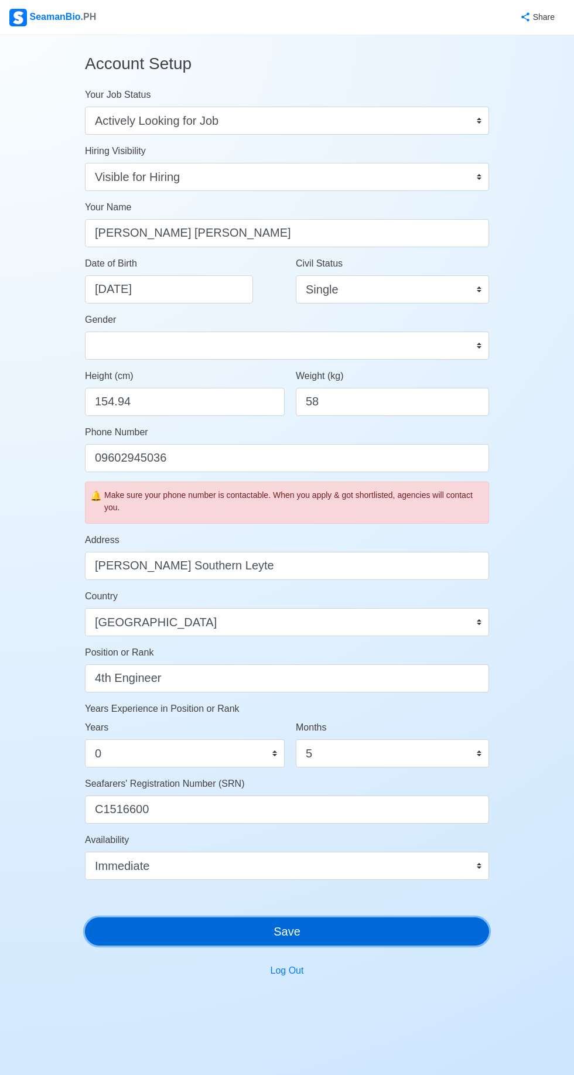
click at [419, 936] on button "Save" at bounding box center [287, 931] width 404 height 28
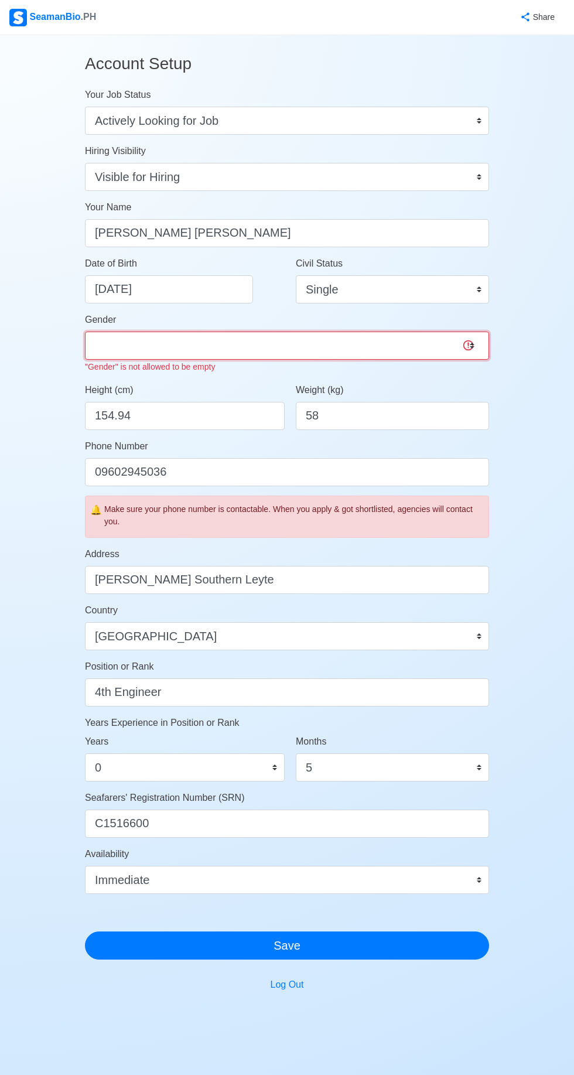
click at [451, 336] on select "[DEMOGRAPHIC_DATA] [DEMOGRAPHIC_DATA]" at bounding box center [287, 346] width 404 height 28
select select "[DEMOGRAPHIC_DATA]"
click at [85, 332] on select "[DEMOGRAPHIC_DATA] [DEMOGRAPHIC_DATA]" at bounding box center [287, 346] width 404 height 28
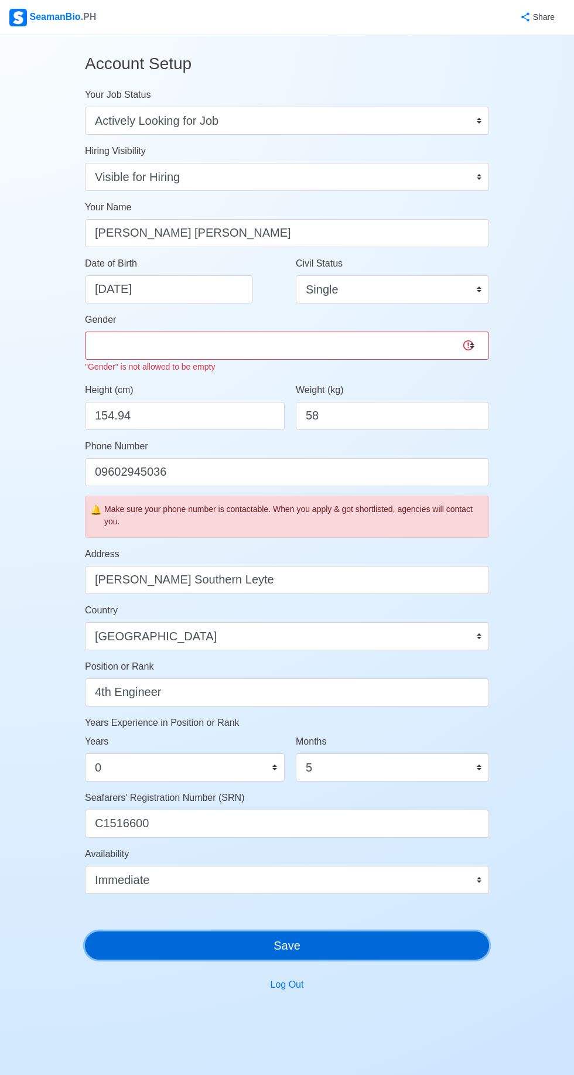
click at [421, 948] on div "Account Setup Your Job Status Onboard Actively Looking for Job Not Looking for …" at bounding box center [287, 556] width 404 height 1022
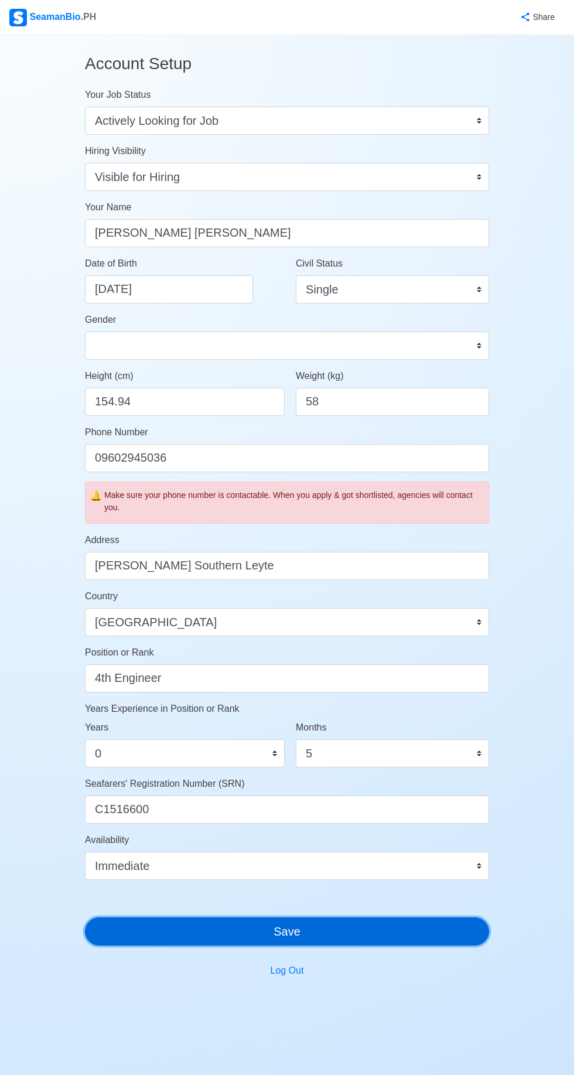
click at [321, 932] on button "Save" at bounding box center [287, 931] width 404 height 28
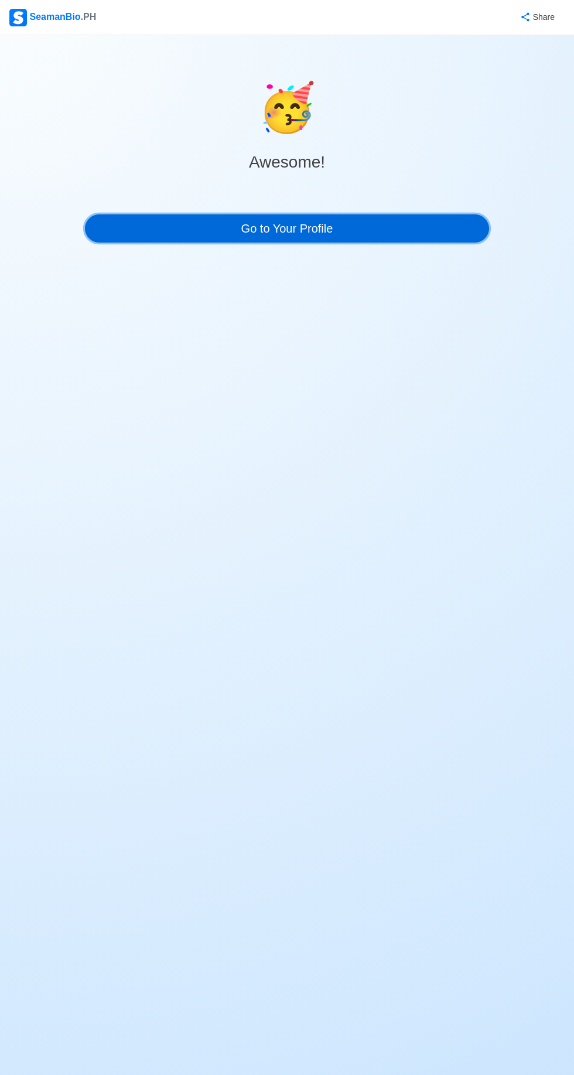
click at [271, 228] on link "Go to Your Profile" at bounding box center [287, 228] width 404 height 28
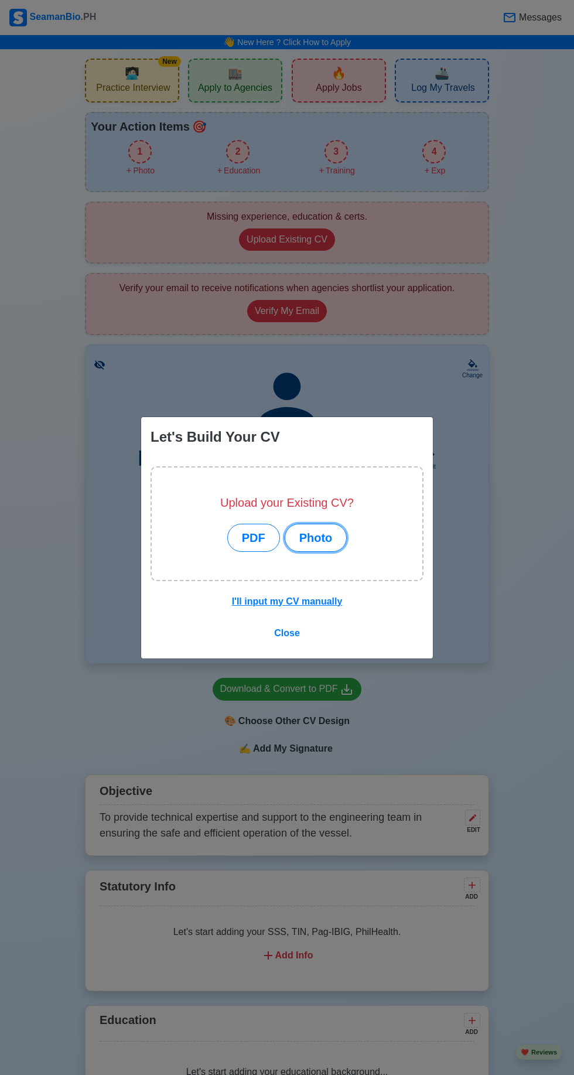
click at [322, 530] on button "Photo" at bounding box center [316, 538] width 63 height 28
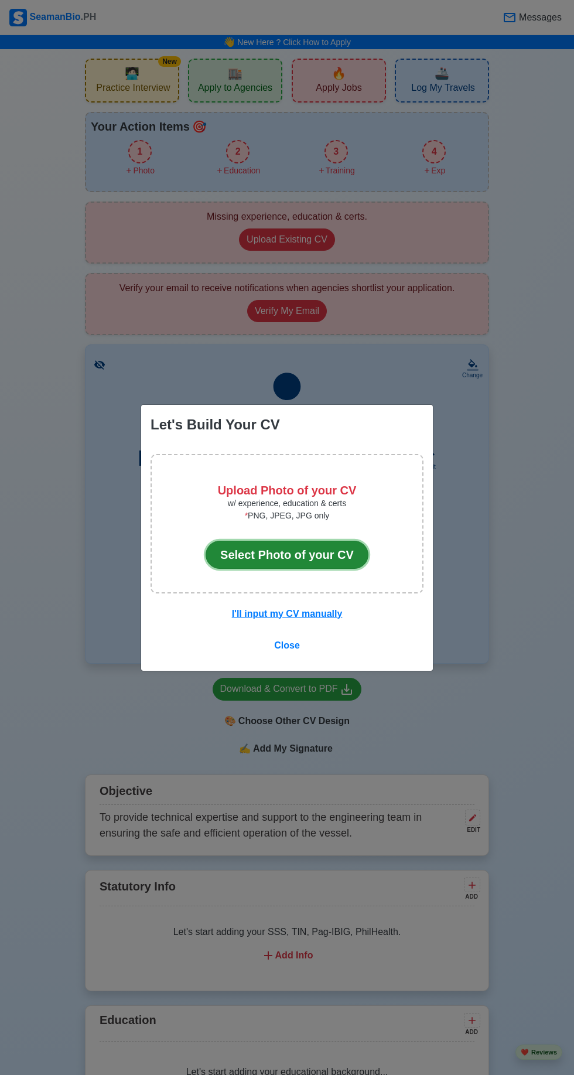
click at [315, 553] on button "Select Photo of your CV" at bounding box center [287, 555] width 163 height 28
click at [312, 554] on button "Select Photo of your CV" at bounding box center [287, 555] width 163 height 28
click at [309, 557] on button "Select Photo of your CV" at bounding box center [287, 555] width 163 height 28
click at [311, 555] on button "Select Photo of your CV" at bounding box center [287, 555] width 163 height 28
